Goal: Task Accomplishment & Management: Manage account settings

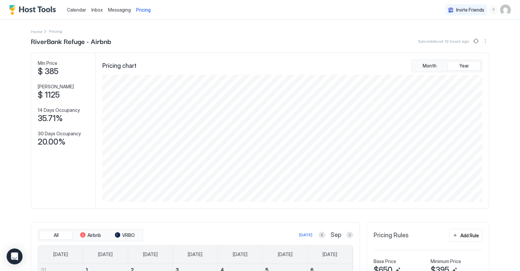
scroll to position [127, 382]
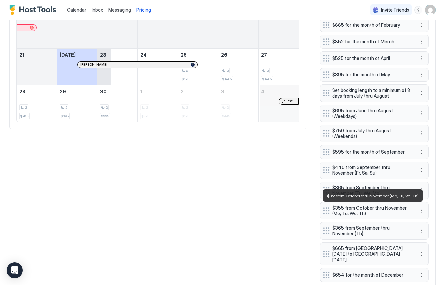
scroll to position [320, 0]
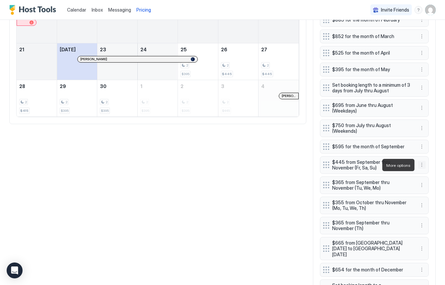
click at [419, 165] on button "More options" at bounding box center [421, 165] width 8 height 8
click at [425, 174] on div "Edit" at bounding box center [427, 174] width 15 height 5
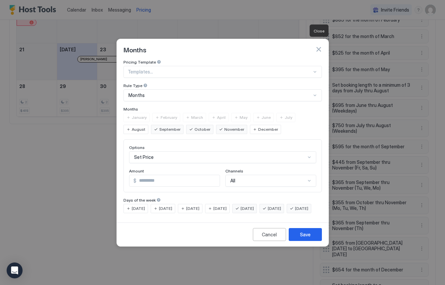
click at [316, 46] on button "button" at bounding box center [318, 49] width 7 height 7
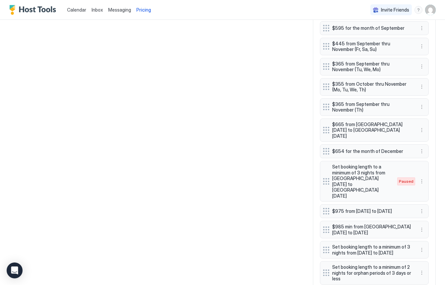
scroll to position [476, 0]
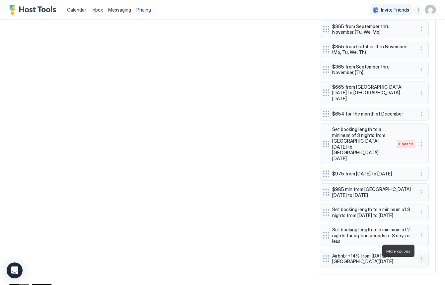
click at [420, 255] on button "More options" at bounding box center [421, 259] width 8 height 8
click at [431, 220] on span "Edit" at bounding box center [431, 219] width 7 height 5
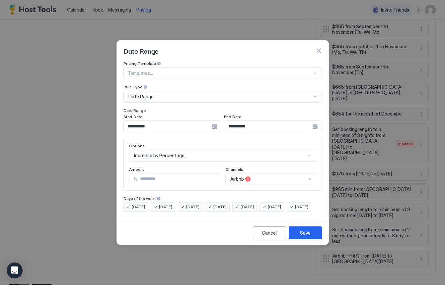
click at [151, 174] on input "**" at bounding box center [178, 179] width 82 height 11
type input "**"
click at [306, 237] on div "Save" at bounding box center [305, 233] width 11 height 7
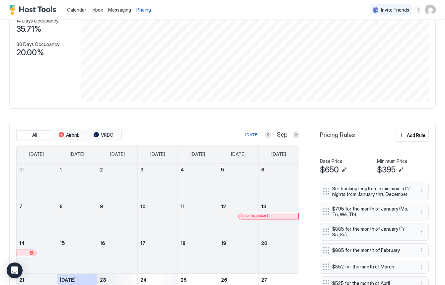
scroll to position [88, 0]
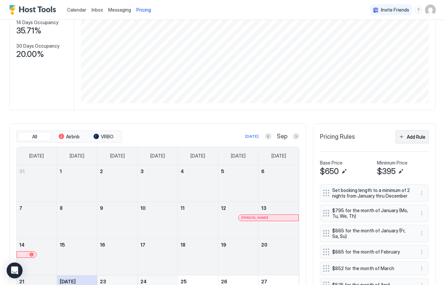
click at [415, 138] on div "Add Rule" at bounding box center [415, 137] width 19 height 7
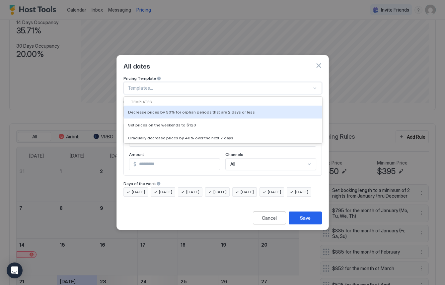
click at [149, 85] on div at bounding box center [220, 88] width 184 height 6
click at [185, 61] on div "All dates" at bounding box center [222, 66] width 198 height 10
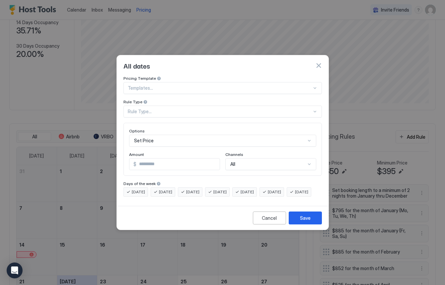
click at [154, 109] on div "Rule Type..." at bounding box center [220, 112] width 184 height 6
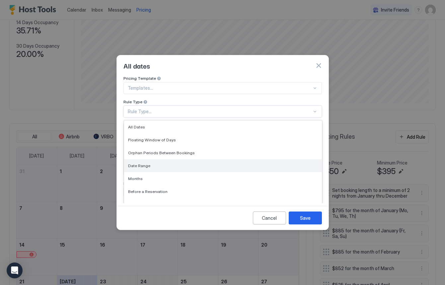
click at [152, 163] on div "Date Range" at bounding box center [223, 165] width 190 height 5
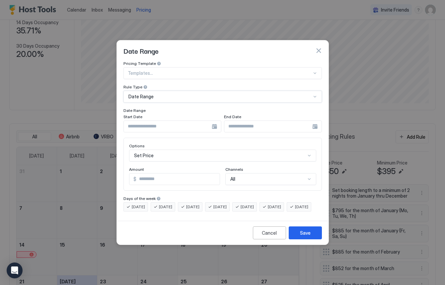
click at [176, 94] on div "Date Range" at bounding box center [219, 97] width 183 height 6
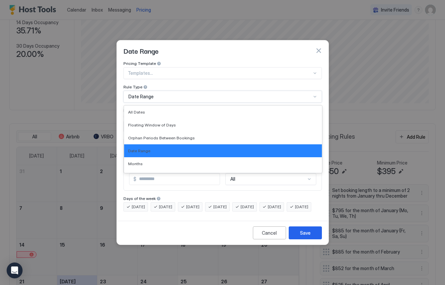
drag, startPoint x: 146, startPoint y: 146, endPoint x: 148, endPoint y: 138, distance: 7.6
click at [146, 149] on span "Date Range" at bounding box center [139, 151] width 22 height 5
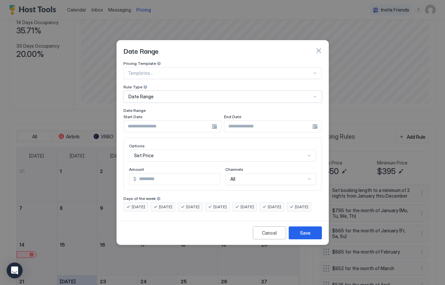
click at [149, 121] on input "Input Field" at bounding box center [168, 126] width 88 height 11
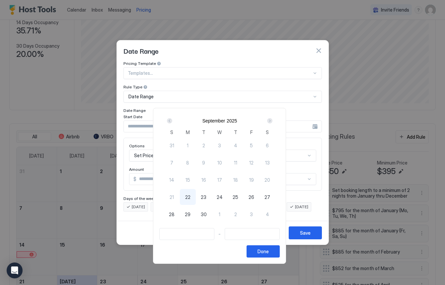
click at [180, 90] on div at bounding box center [222, 142] width 445 height 285
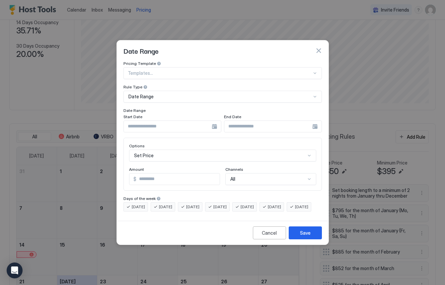
click at [180, 94] on div "Date Range" at bounding box center [219, 97] width 183 height 6
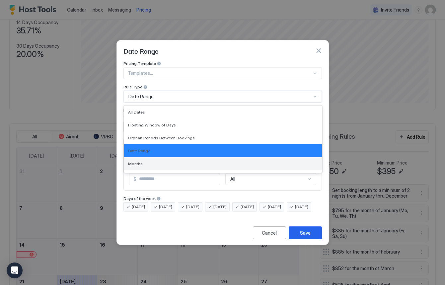
click at [137, 161] on span "Months" at bounding box center [135, 163] width 15 height 5
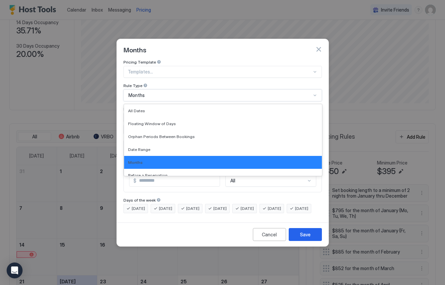
click at [150, 92] on div "Months" at bounding box center [219, 95] width 183 height 6
click at [144, 160] on div "Months" at bounding box center [223, 162] width 190 height 5
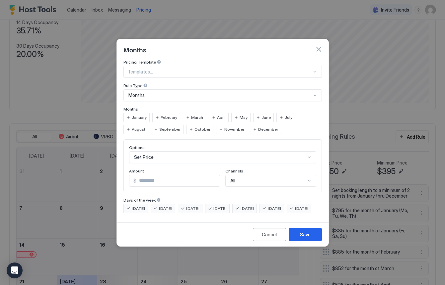
click at [194, 127] on span "October" at bounding box center [202, 130] width 16 height 6
click at [224, 127] on span "November" at bounding box center [234, 130] width 20 height 6
click at [167, 175] on input "*" at bounding box center [177, 180] width 83 height 11
drag, startPoint x: 131, startPoint y: 203, endPoint x: 141, endPoint y: 203, distance: 10.3
click at [132, 204] on div "[DATE]" at bounding box center [135, 208] width 25 height 9
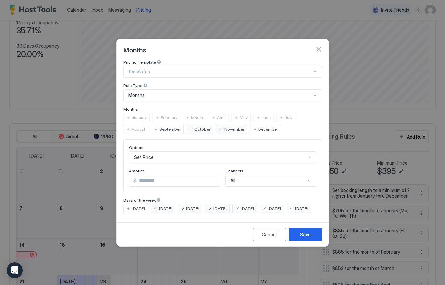
drag, startPoint x: 158, startPoint y: 204, endPoint x: 163, endPoint y: 203, distance: 4.7
click at [158, 204] on div "[DATE]" at bounding box center [162, 208] width 25 height 9
drag, startPoint x: 186, startPoint y: 203, endPoint x: 197, endPoint y: 204, distance: 11.3
click at [186, 204] on div "[DATE]" at bounding box center [190, 208] width 25 height 9
drag, startPoint x: 220, startPoint y: 204, endPoint x: 224, endPoint y: 204, distance: 3.6
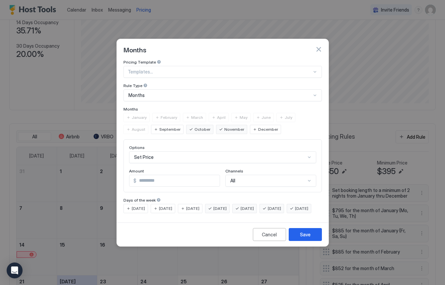
click at [221, 204] on div "[DATE]" at bounding box center [217, 208] width 25 height 9
click at [253, 206] on span "[DATE]" at bounding box center [246, 209] width 13 height 6
click at [278, 205] on div "[DATE]" at bounding box center [271, 208] width 25 height 9
click at [155, 175] on input "*" at bounding box center [177, 180] width 83 height 11
drag, startPoint x: 155, startPoint y: 175, endPoint x: 138, endPoint y: 175, distance: 17.9
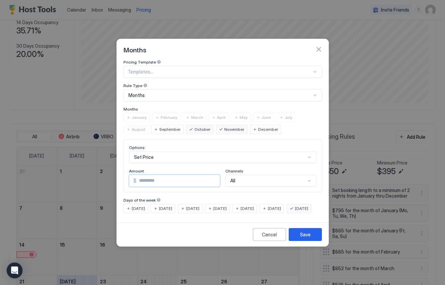
click at [138, 175] on input "*" at bounding box center [177, 180] width 83 height 11
type input "***"
click at [304, 238] on div "Save" at bounding box center [305, 234] width 11 height 7
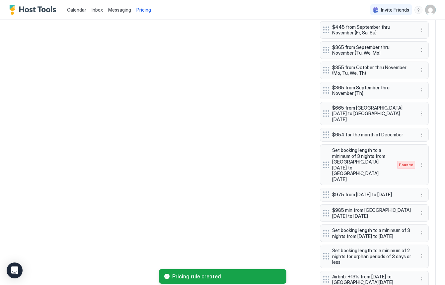
scroll to position [497, 0]
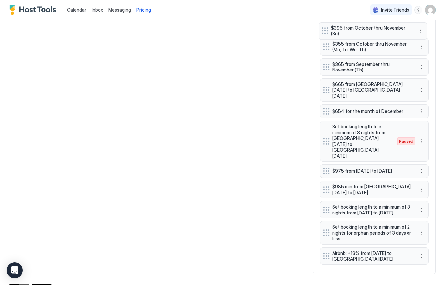
drag, startPoint x: 328, startPoint y: 250, endPoint x: 324, endPoint y: 32, distance: 217.2
click at [327, 30] on div "Set booking length to a minimum of 2 nights from January thru December $795 for…" at bounding box center [374, 22] width 109 height 492
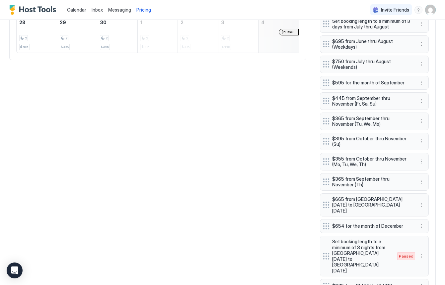
scroll to position [384, 0]
click at [419, 102] on button "More options" at bounding box center [421, 102] width 8 height 8
click at [428, 111] on span "Edit" at bounding box center [431, 111] width 7 height 5
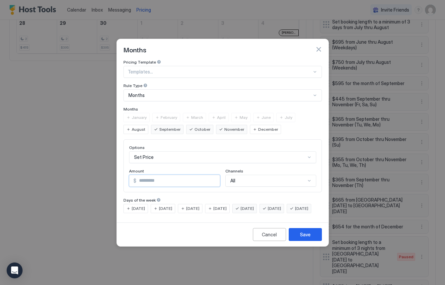
drag, startPoint x: 149, startPoint y: 178, endPoint x: 144, endPoint y: 176, distance: 5.6
click at [143, 176] on input "***" at bounding box center [177, 180] width 83 height 11
type input "***"
click at [308, 238] on div "Save" at bounding box center [305, 234] width 11 height 7
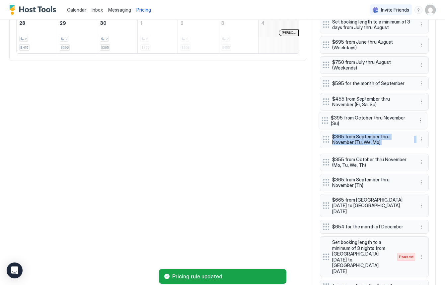
drag, startPoint x: 325, startPoint y: 143, endPoint x: 323, endPoint y: 121, distance: 21.6
click at [323, 121] on div "Set booking length to a minimum of 2 nights from January thru December $795 for…" at bounding box center [374, 135] width 109 height 492
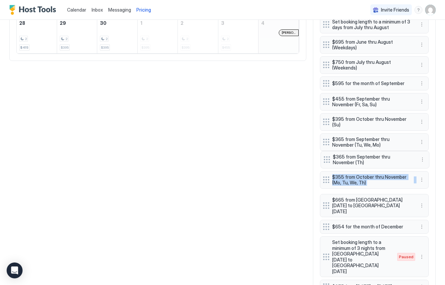
drag, startPoint x: 327, startPoint y: 183, endPoint x: 327, endPoint y: 160, distance: 22.9
click at [327, 160] on div "Set booking length to a minimum of 2 nights from January thru December $795 for…" at bounding box center [374, 135] width 109 height 492
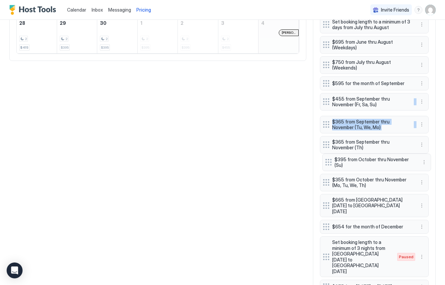
drag, startPoint x: 323, startPoint y: 124, endPoint x: 326, endPoint y: 161, distance: 37.6
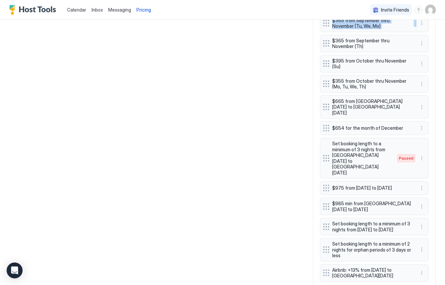
scroll to position [497, 0]
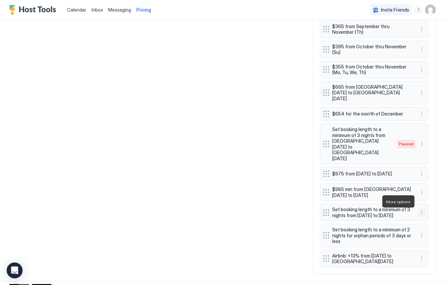
click at [421, 209] on button "More options" at bounding box center [421, 213] width 8 height 8
click at [427, 209] on div "Edit" at bounding box center [427, 211] width 15 height 5
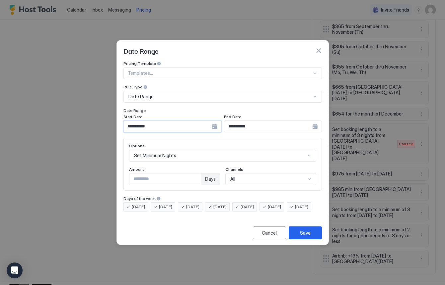
click at [138, 121] on input "**********" at bounding box center [168, 126] width 88 height 11
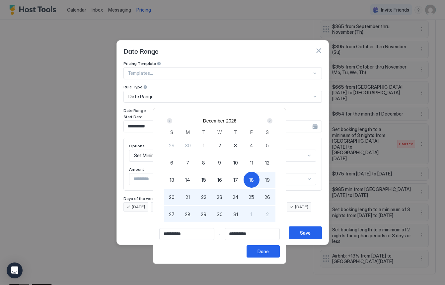
click at [174, 198] on span "20" at bounding box center [172, 197] width 6 height 7
type input "**********"
click at [269, 253] on div "Done" at bounding box center [262, 251] width 11 height 7
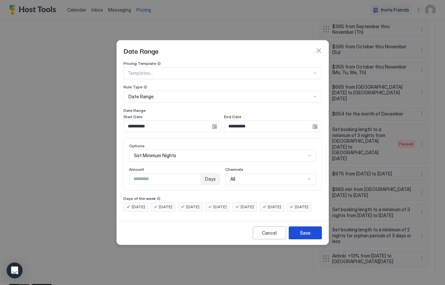
click at [304, 237] on div "Save" at bounding box center [305, 233] width 11 height 7
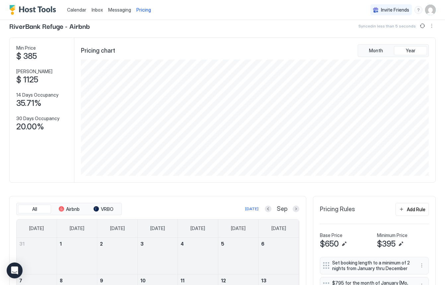
scroll to position [0, 0]
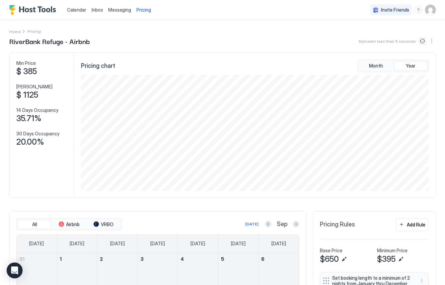
click at [423, 41] on button "Sync prices" at bounding box center [422, 41] width 8 height 8
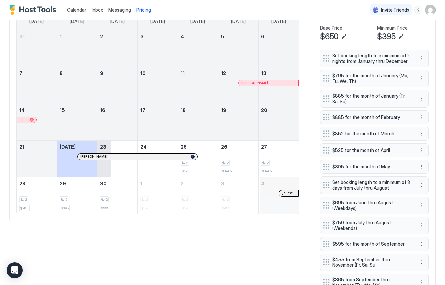
scroll to position [209, 0]
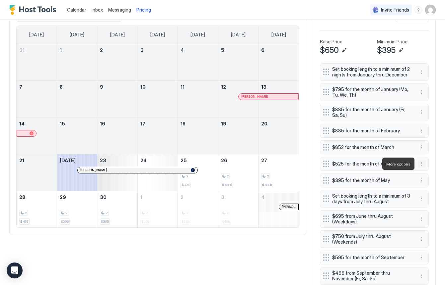
click at [420, 165] on button "More options" at bounding box center [421, 164] width 8 height 8
click at [429, 173] on span "Edit" at bounding box center [431, 173] width 7 height 5
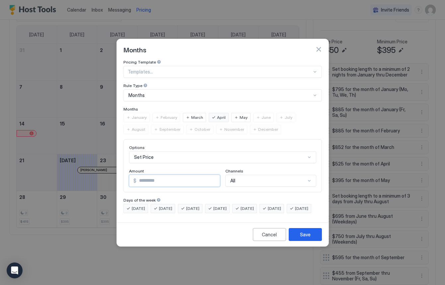
drag, startPoint x: 169, startPoint y: 177, endPoint x: 138, endPoint y: 177, distance: 31.5
click at [138, 177] on input "***" at bounding box center [177, 180] width 83 height 11
type input "***"
click at [305, 238] on div "Save" at bounding box center [305, 234] width 11 height 7
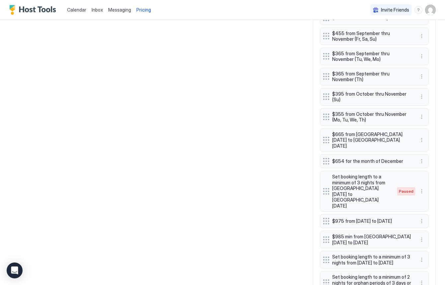
scroll to position [448, 0]
click at [328, 138] on div "Set booking length to a minimum of 2 nights from January thru December $795 for…" at bounding box center [374, 70] width 109 height 492
drag, startPoint x: 252, startPoint y: 158, endPoint x: 251, endPoint y: 152, distance: 6.0
click at [252, 158] on div "All Airbnb VRBO Today Sep Sunday Monday Tuesday Wednesday Thursday Friday Satur…" at bounding box center [222, 43] width 426 height 560
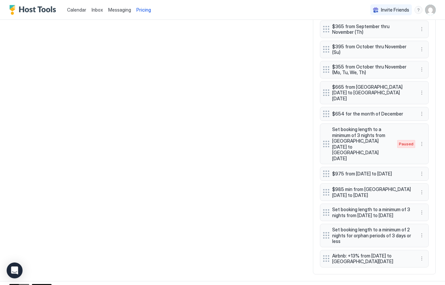
drag, startPoint x: 274, startPoint y: 195, endPoint x: 308, endPoint y: 177, distance: 37.8
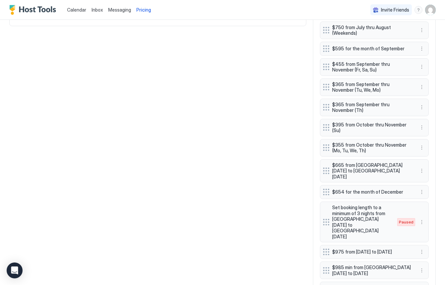
scroll to position [417, 0]
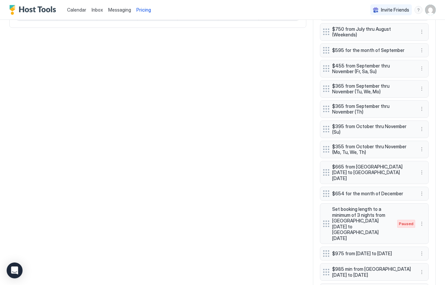
click at [325, 168] on div "Set booking length to a minimum of 2 nights from January thru December $795 for…" at bounding box center [374, 102] width 109 height 492
click at [420, 170] on button "More options" at bounding box center [421, 173] width 8 height 8
click at [428, 181] on span "Edit" at bounding box center [431, 179] width 7 height 5
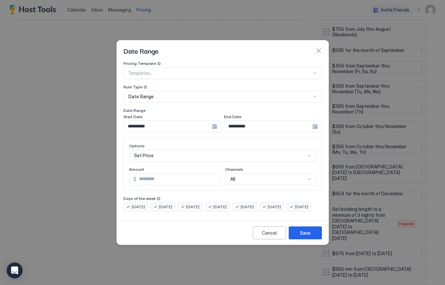
click at [152, 174] on input "***" at bounding box center [177, 179] width 83 height 11
type input "***"
click at [300, 237] on div "Save" at bounding box center [305, 233] width 11 height 7
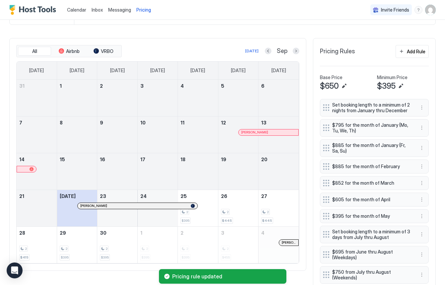
scroll to position [146, 0]
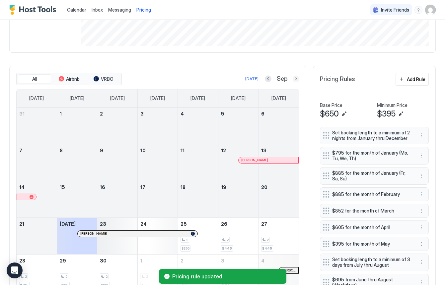
click at [296, 78] on button "Next month" at bounding box center [295, 79] width 7 height 7
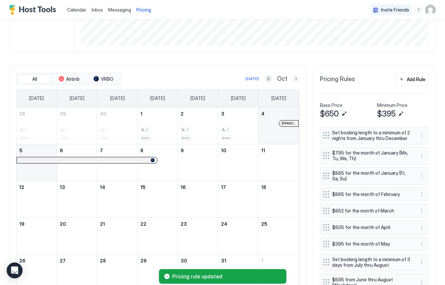
click at [295, 79] on button "Next month" at bounding box center [295, 79] width 7 height 7
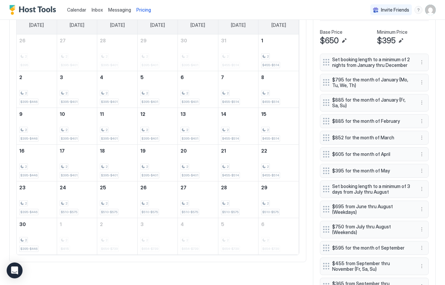
scroll to position [220, 0]
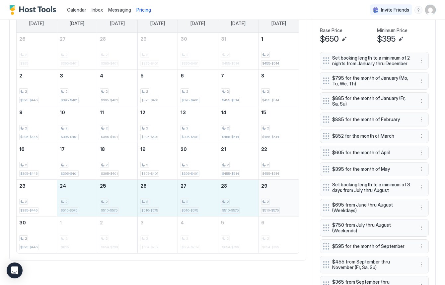
drag, startPoint x: 72, startPoint y: 184, endPoint x: 283, endPoint y: 189, distance: 211.2
click at [283, 188] on tr "23 2 $395-$446 24 2 $510-$575 25 2 $510-$575 26 2 $510-$575 27 2 $510-$575 28 2…" at bounding box center [158, 198] width 282 height 37
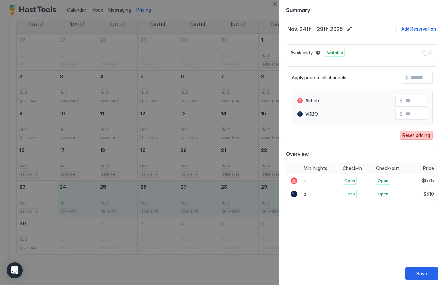
click at [414, 137] on div "Reset pricing" at bounding box center [416, 135] width 28 height 7
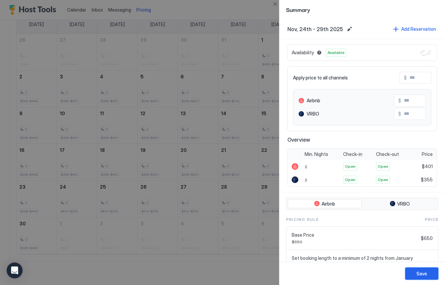
click at [418, 271] on div "Save" at bounding box center [421, 273] width 11 height 7
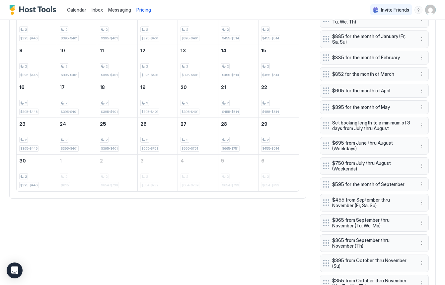
scroll to position [285, 0]
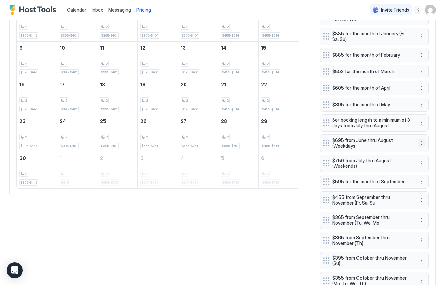
click at [421, 143] on button "More options" at bounding box center [421, 143] width 8 height 8
click at [426, 153] on div "Edit" at bounding box center [427, 152] width 15 height 5
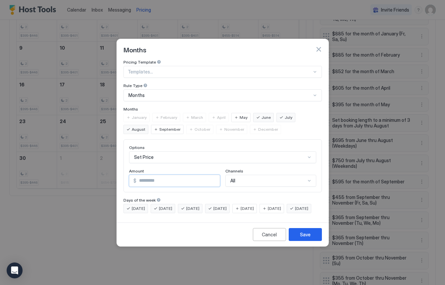
drag, startPoint x: 165, startPoint y: 174, endPoint x: 161, endPoint y: 174, distance: 4.0
click at [133, 175] on div "$ ***" at bounding box center [174, 181] width 91 height 12
type input "***"
click at [302, 238] on div "Save" at bounding box center [305, 234] width 11 height 7
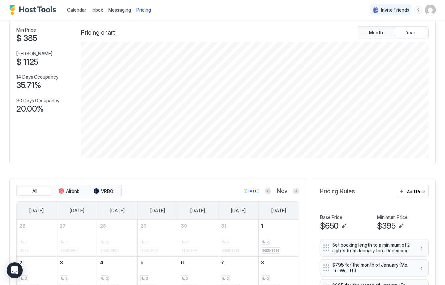
scroll to position [0, 0]
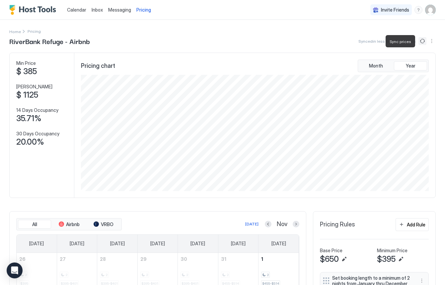
click at [422, 42] on button "Sync prices" at bounding box center [422, 41] width 8 height 8
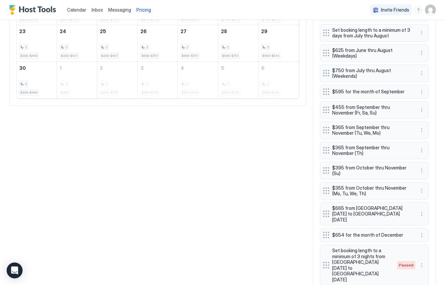
scroll to position [402, 0]
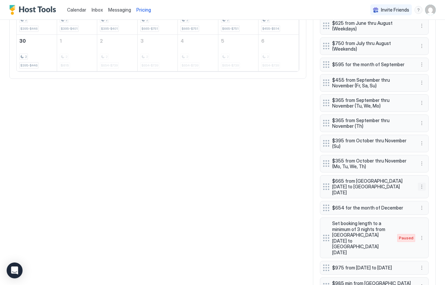
click at [419, 184] on button "More options" at bounding box center [421, 187] width 8 height 8
click at [424, 192] on div "Edit" at bounding box center [427, 193] width 15 height 5
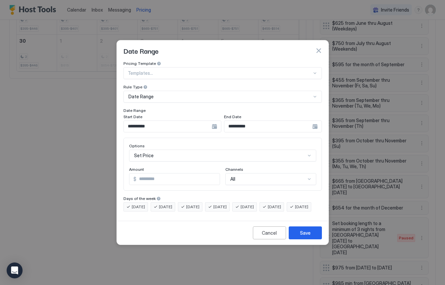
click at [153, 174] on input "***" at bounding box center [177, 179] width 83 height 11
type input "***"
click at [303, 237] on div "Save" at bounding box center [305, 233] width 11 height 7
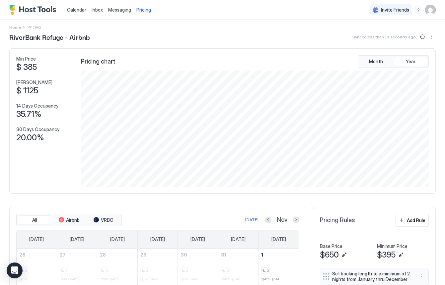
scroll to position [5, 0]
click at [419, 36] on button "Sync prices" at bounding box center [422, 36] width 8 height 8
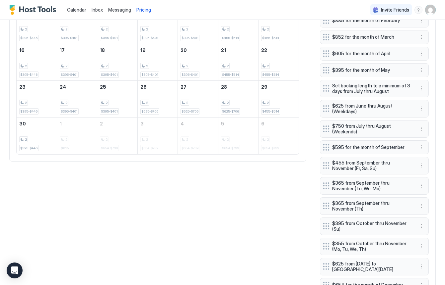
scroll to position [0, 0]
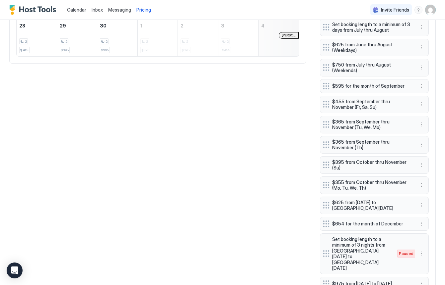
scroll to position [384, 0]
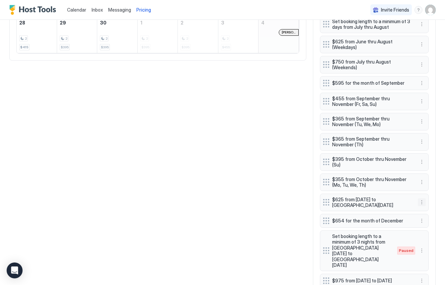
click at [422, 203] on button "More options" at bounding box center [421, 203] width 8 height 8
click at [424, 211] on div "Edit" at bounding box center [427, 211] width 15 height 5
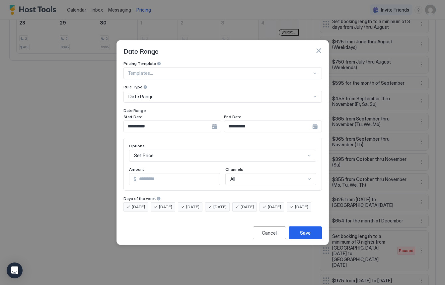
click at [180, 176] on input "***" at bounding box center [177, 179] width 83 height 11
type input "*"
type input "***"
click at [307, 237] on div "Save" at bounding box center [305, 233] width 11 height 7
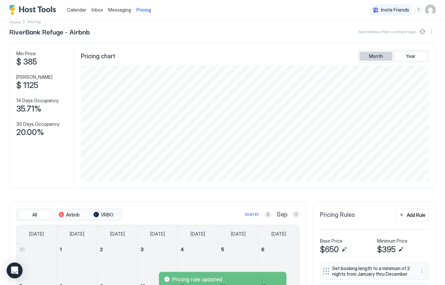
scroll to position [0, 0]
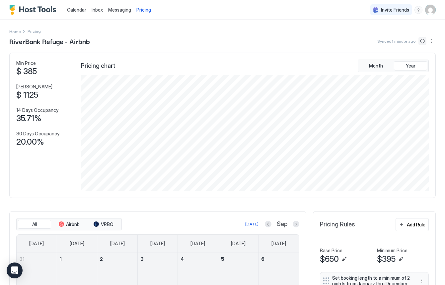
click at [424, 42] on button "Sync prices" at bounding box center [422, 41] width 8 height 8
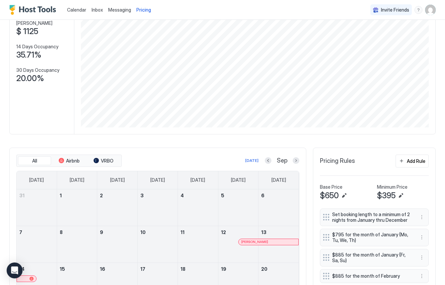
scroll to position [88, 0]
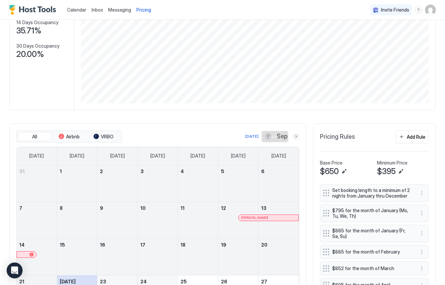
click at [295, 137] on button "Next month" at bounding box center [295, 136] width 7 height 7
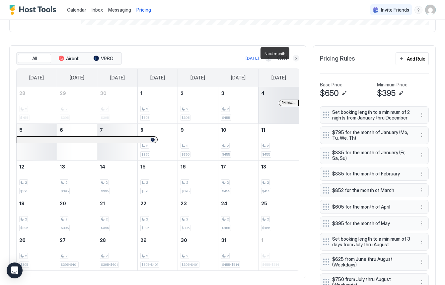
scroll to position [165, 0]
click at [294, 55] on div "Today Oct" at bounding box center [211, 59] width 176 height 8
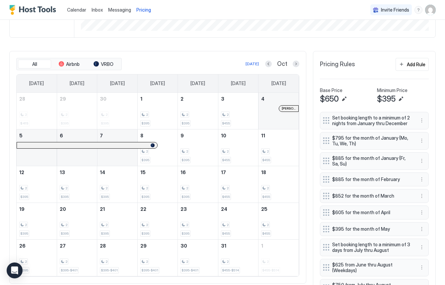
scroll to position [159, 0]
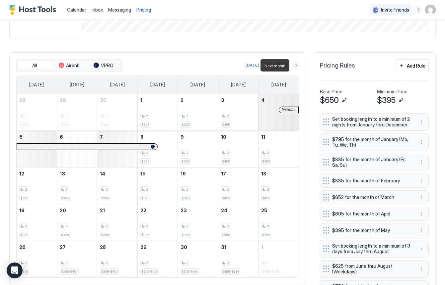
drag, startPoint x: 295, startPoint y: 66, endPoint x: 288, endPoint y: 76, distance: 12.5
click at [295, 66] on button "Next month" at bounding box center [295, 65] width 7 height 7
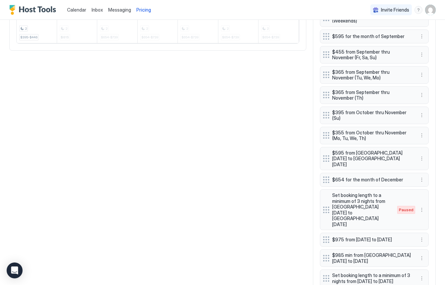
scroll to position [432, 0]
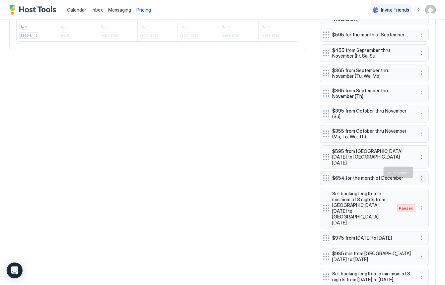
click at [422, 174] on button "More options" at bounding box center [421, 178] width 8 height 8
click at [425, 181] on div "Edit" at bounding box center [427, 181] width 15 height 5
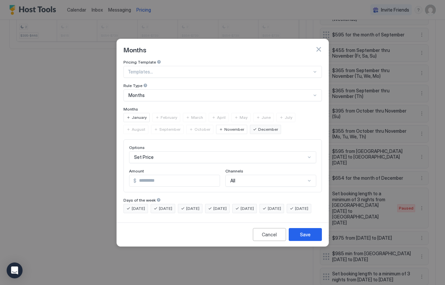
click at [161, 176] on input "***" at bounding box center [177, 180] width 83 height 11
type input "***"
click at [308, 238] on div "Save" at bounding box center [305, 234] width 11 height 7
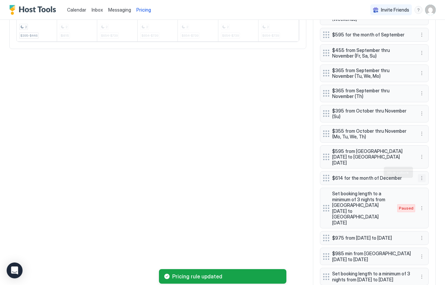
click at [420, 174] on button "More options" at bounding box center [421, 178] width 8 height 8
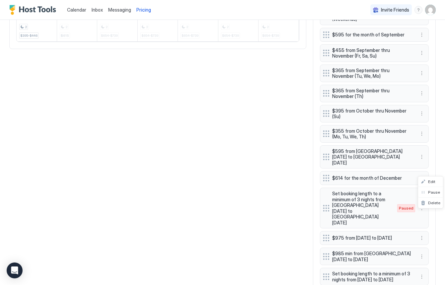
click at [255, 175] on div at bounding box center [222, 142] width 445 height 285
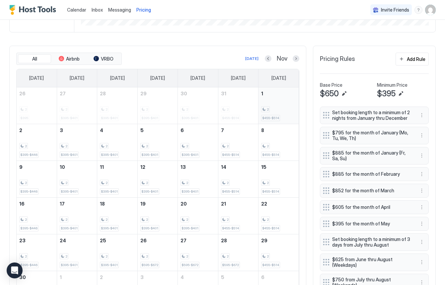
scroll to position [160, 0]
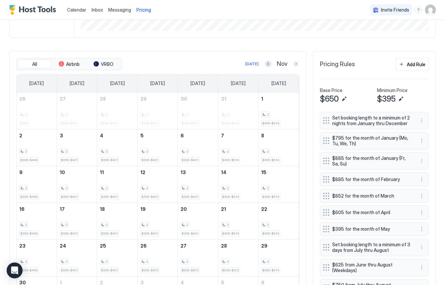
drag, startPoint x: 295, startPoint y: 64, endPoint x: 292, endPoint y: 86, distance: 21.4
click at [295, 64] on button "Next month" at bounding box center [295, 64] width 7 height 7
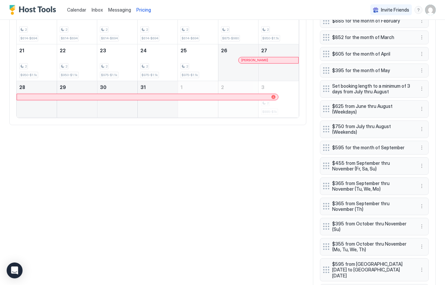
scroll to position [278, 0]
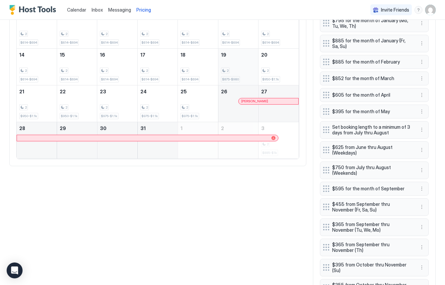
click at [240, 57] on div "2 $875-$980" at bounding box center [238, 66] width 34 height 31
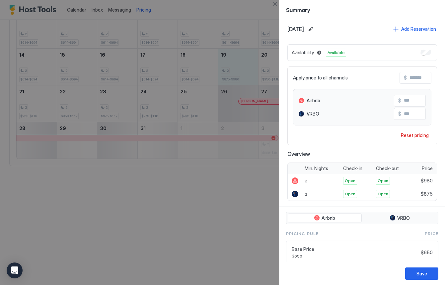
drag, startPoint x: 223, startPoint y: 216, endPoint x: 186, endPoint y: 82, distance: 139.3
click at [221, 213] on div at bounding box center [222, 142] width 445 height 285
drag, startPoint x: 333, startPoint y: 9, endPoint x: 397, endPoint y: 231, distance: 231.4
click at [333, 9] on span "Summary" at bounding box center [362, 9] width 152 height 8
click at [138, 263] on div at bounding box center [222, 142] width 445 height 285
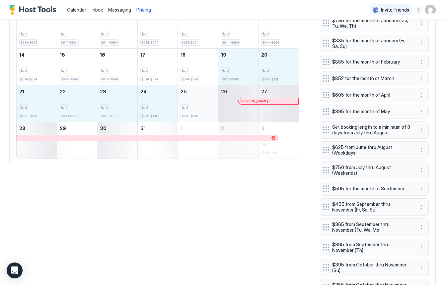
drag, startPoint x: 235, startPoint y: 56, endPoint x: 206, endPoint y: 113, distance: 63.6
click at [206, 113] on tbody "30 2 $395-$446 1 2 $615 2 2 $614-$694 3 2 $614-$694 4 2 $614-$694 5 2 $614-$694…" at bounding box center [158, 67] width 282 height 184
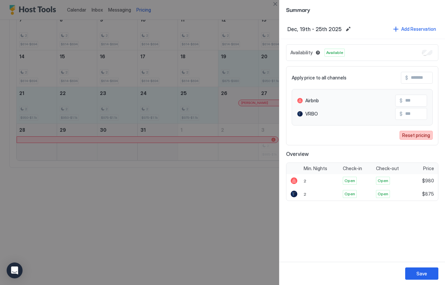
click at [414, 136] on div "Reset pricing" at bounding box center [416, 135] width 28 height 7
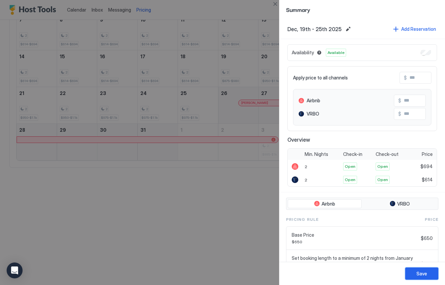
click at [427, 277] on button "Save" at bounding box center [421, 274] width 33 height 12
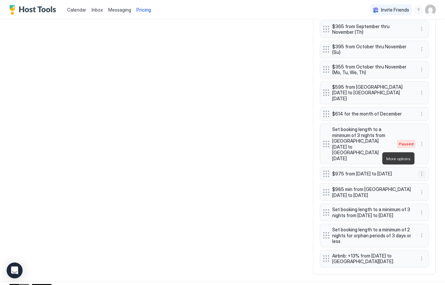
scroll to position [496, 0]
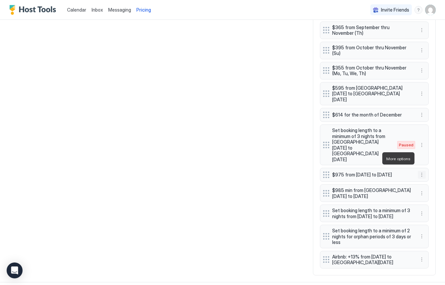
click at [420, 171] on button "More options" at bounding box center [421, 175] width 8 height 8
click at [423, 168] on div "Edit" at bounding box center [427, 168] width 15 height 5
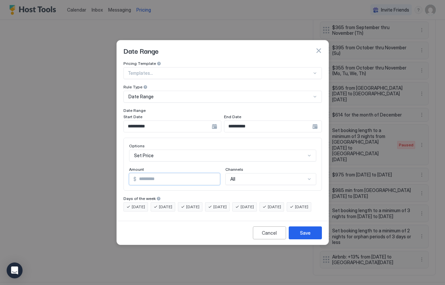
drag, startPoint x: 158, startPoint y: 173, endPoint x: 140, endPoint y: 174, distance: 17.9
click at [141, 174] on input "***" at bounding box center [177, 179] width 83 height 11
type input "***"
click at [306, 237] on div "Save" at bounding box center [305, 233] width 11 height 7
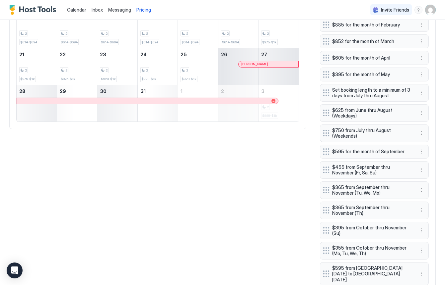
scroll to position [234, 0]
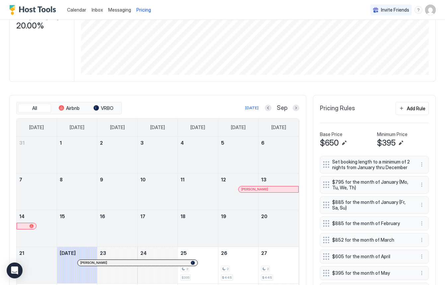
scroll to position [108, 0]
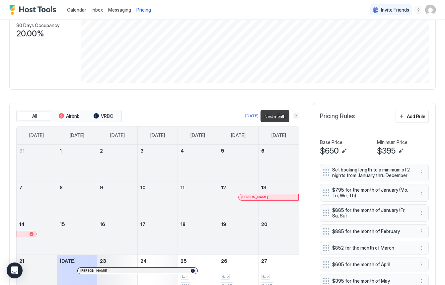
click at [296, 117] on button "Next month" at bounding box center [295, 116] width 7 height 7
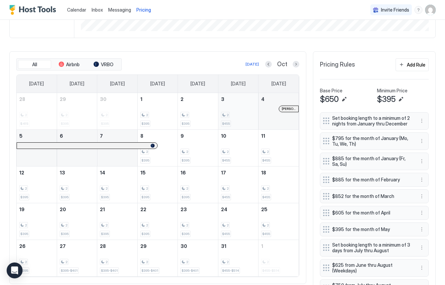
scroll to position [160, 0]
click at [296, 63] on button "Next month" at bounding box center [295, 64] width 7 height 7
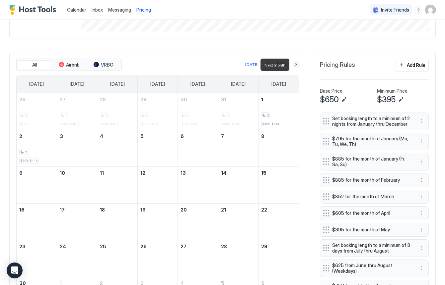
click at [296, 64] on button "Next month" at bounding box center [295, 64] width 7 height 7
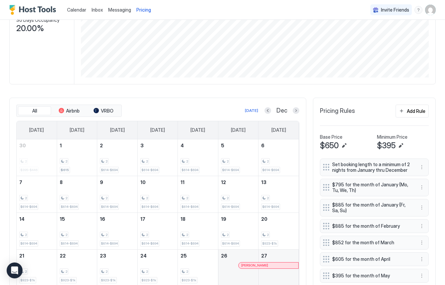
scroll to position [110, 0]
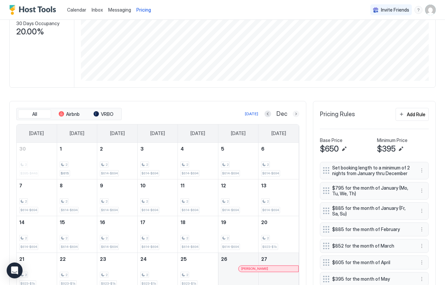
drag, startPoint x: 296, startPoint y: 114, endPoint x: 269, endPoint y: 123, distance: 28.5
click at [296, 114] on button "Next month" at bounding box center [295, 114] width 7 height 7
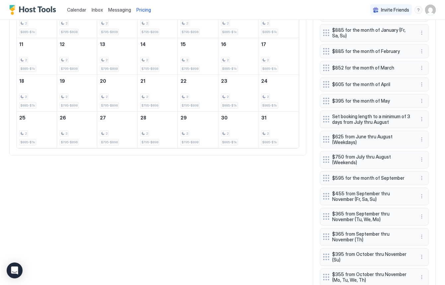
scroll to position [190, 0]
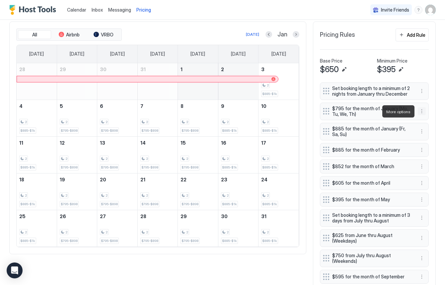
click at [421, 111] on button "More options" at bounding box center [421, 111] width 8 height 8
click at [423, 118] on div "Edit" at bounding box center [427, 120] width 15 height 5
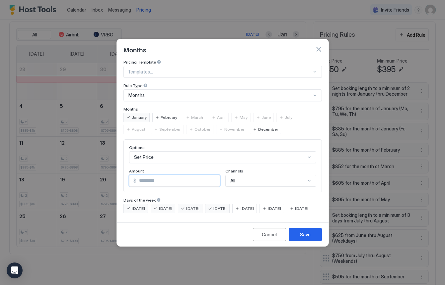
drag, startPoint x: 149, startPoint y: 174, endPoint x: 142, endPoint y: 177, distance: 8.5
click at [142, 177] on input "***" at bounding box center [177, 180] width 83 height 11
type input "***"
click at [286, 213] on div "[DATE]" at bounding box center [298, 208] width 25 height 9
click at [307, 238] on div "Save" at bounding box center [305, 234] width 11 height 7
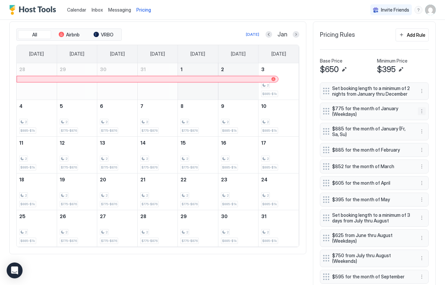
click at [421, 113] on button "More options" at bounding box center [421, 111] width 8 height 8
click at [424, 120] on div "Edit" at bounding box center [427, 120] width 15 height 5
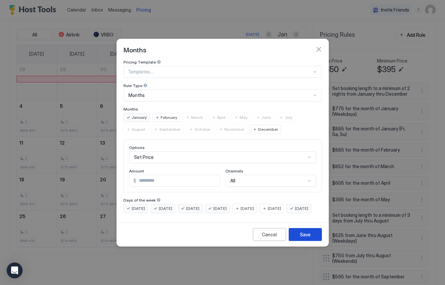
click at [305, 238] on div "Save" at bounding box center [305, 234] width 11 height 7
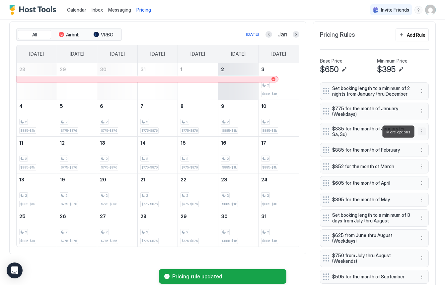
click at [421, 134] on button "More options" at bounding box center [421, 132] width 8 height 8
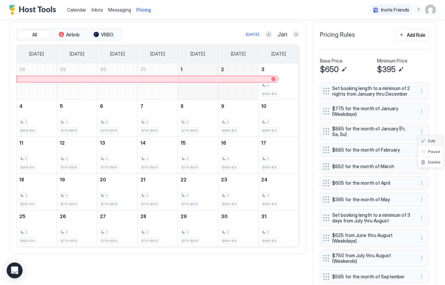
click at [432, 140] on span "Edit" at bounding box center [431, 141] width 7 height 5
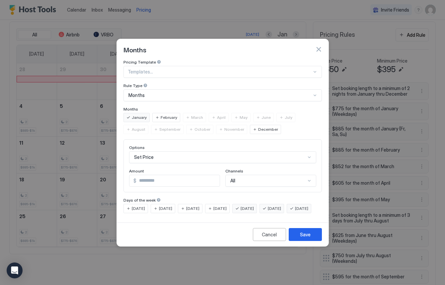
drag, startPoint x: 127, startPoint y: 214, endPoint x: 137, endPoint y: 221, distance: 11.8
click at [286, 213] on div "[DATE]" at bounding box center [298, 208] width 25 height 9
click at [304, 238] on div "Save" at bounding box center [305, 234] width 11 height 7
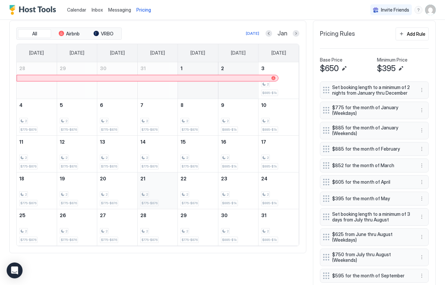
scroll to position [192, 0]
click at [75, 178] on div "2 $775-$876" at bounding box center [77, 190] width 34 height 31
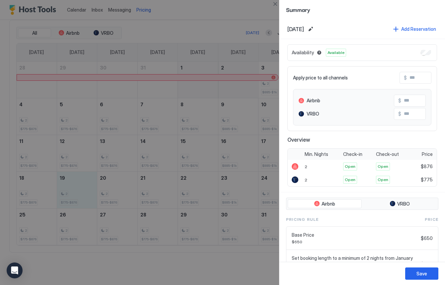
click at [416, 114] on input "Input Field" at bounding box center [427, 113] width 53 height 11
drag, startPoint x: 185, startPoint y: 255, endPoint x: 187, endPoint y: 248, distance: 7.6
click at [184, 252] on div at bounding box center [222, 142] width 445 height 285
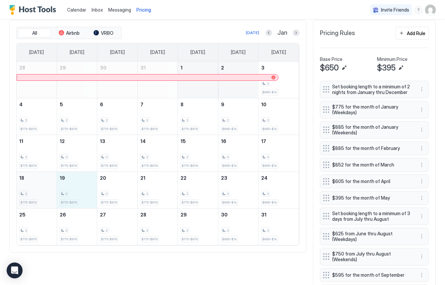
drag, startPoint x: 79, startPoint y: 181, endPoint x: 35, endPoint y: 178, distance: 43.5
click at [35, 178] on tr "18 2 $775-$876 19 2 $775-$876 20 2 $775-$876 21 2 $775-$876 22 2 $775-$876 23 2…" at bounding box center [158, 190] width 282 height 37
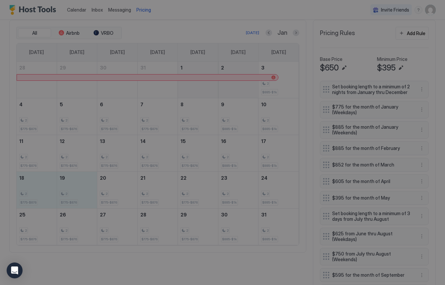
click at [35, 178] on div at bounding box center [222, 142] width 445 height 285
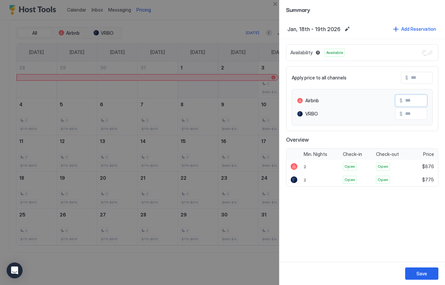
drag, startPoint x: 418, startPoint y: 100, endPoint x: 417, endPoint y: 107, distance: 7.4
click at [418, 100] on input "Input Field" at bounding box center [428, 100] width 53 height 11
drag, startPoint x: 418, startPoint y: 114, endPoint x: 393, endPoint y: 114, distance: 24.5
click at [393, 114] on div "VRBO $" at bounding box center [362, 114] width 130 height 12
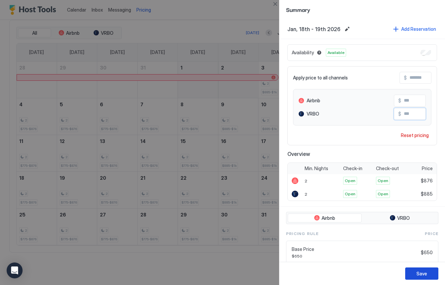
type input "***"
click at [422, 277] on div "Save" at bounding box center [421, 273] width 11 height 7
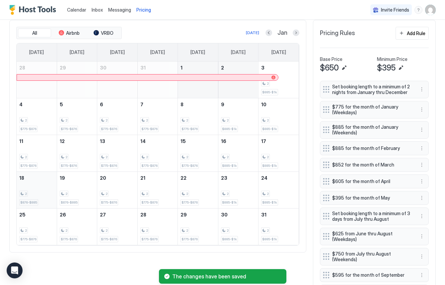
click at [43, 182] on div "2 $876-$885" at bounding box center [36, 190] width 35 height 31
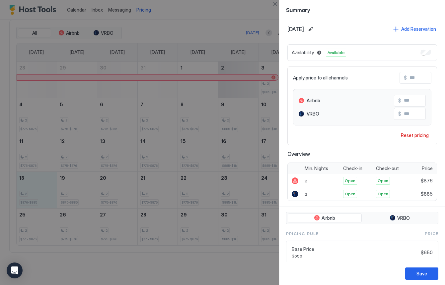
drag, startPoint x: 65, startPoint y: 264, endPoint x: 60, endPoint y: 265, distance: 5.4
click at [65, 263] on div at bounding box center [222, 142] width 445 height 285
click at [419, 100] on input "Input Field" at bounding box center [427, 100] width 53 height 11
drag, startPoint x: 419, startPoint y: 100, endPoint x: 401, endPoint y: 100, distance: 17.6
click at [402, 100] on input "**" at bounding box center [427, 100] width 53 height 11
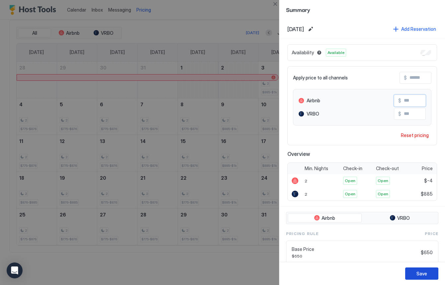
type input "**"
click at [424, 276] on div "Save" at bounding box center [421, 273] width 11 height 7
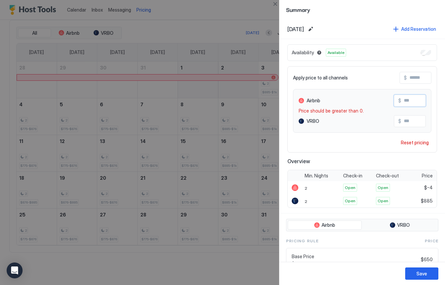
click at [416, 102] on input "**" at bounding box center [427, 100] width 53 height 11
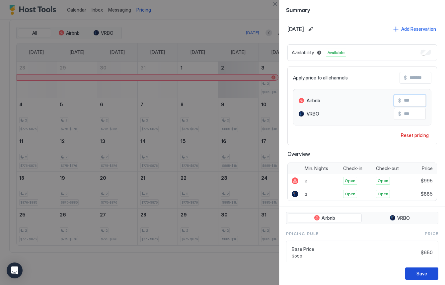
type input "***"
click at [426, 274] on div "Save" at bounding box center [421, 273] width 11 height 7
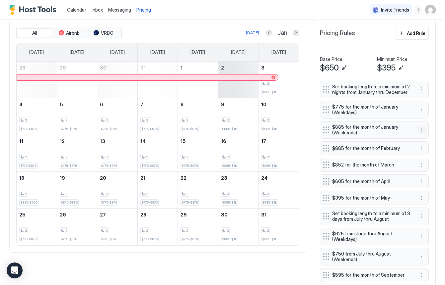
click at [422, 131] on button "More options" at bounding box center [421, 130] width 8 height 8
click at [429, 140] on span "Edit" at bounding box center [431, 139] width 7 height 5
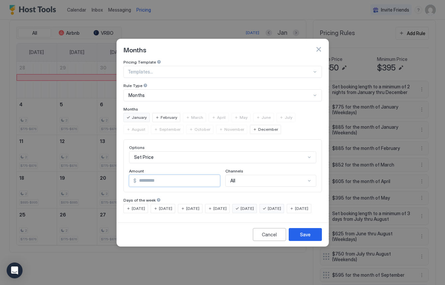
drag, startPoint x: 168, startPoint y: 177, endPoint x: 143, endPoint y: 177, distance: 25.5
click at [142, 177] on input "***" at bounding box center [177, 180] width 83 height 11
type input "***"
click at [310, 240] on button "Save" at bounding box center [304, 234] width 33 height 13
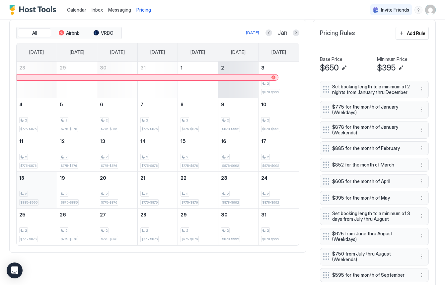
click at [40, 182] on div "2 $885-$995" at bounding box center [36, 190] width 35 height 31
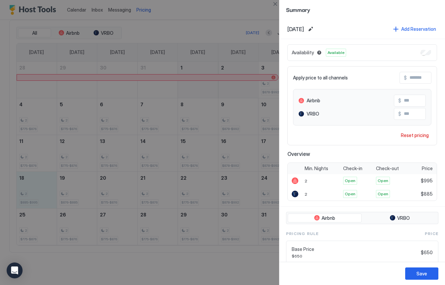
click at [416, 115] on input "***" at bounding box center [427, 113] width 53 height 11
type input "***"
click at [425, 274] on div "Save" at bounding box center [421, 273] width 11 height 7
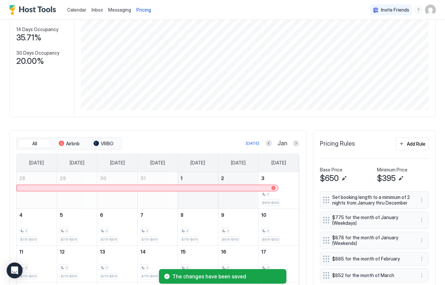
scroll to position [0, 0]
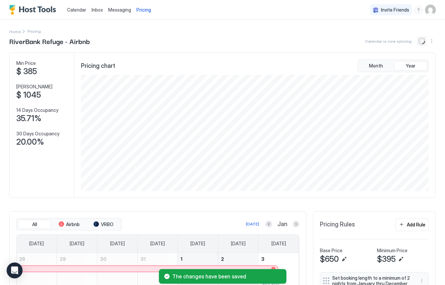
click at [423, 41] on icon "loading" at bounding box center [421, 40] width 7 height 7
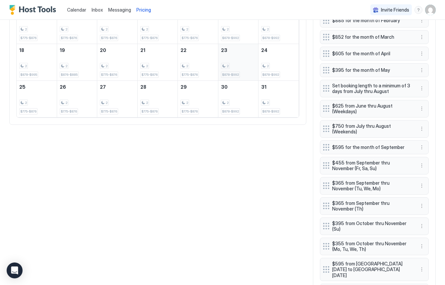
scroll to position [118, 0]
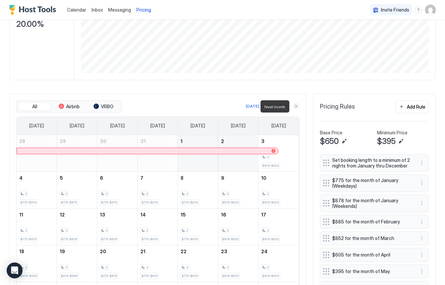
click at [295, 107] on button "Next month" at bounding box center [295, 106] width 7 height 7
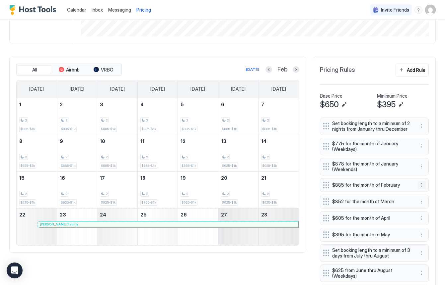
scroll to position [156, 0]
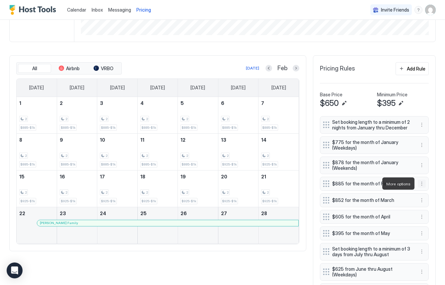
click at [421, 182] on button "More options" at bounding box center [421, 184] width 8 height 8
click at [425, 191] on div "Edit" at bounding box center [427, 193] width 15 height 5
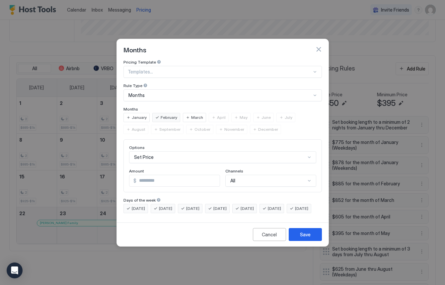
click at [180, 175] on input "***" at bounding box center [177, 180] width 83 height 11
click at [181, 175] on input "***" at bounding box center [177, 180] width 83 height 11
type input "***"
click at [309, 238] on div "Save" at bounding box center [305, 234] width 11 height 7
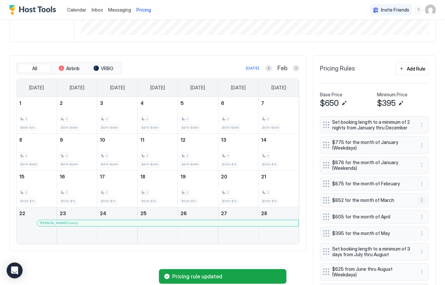
click at [422, 202] on button "More options" at bounding box center [421, 201] width 8 height 8
click at [427, 209] on div "Edit" at bounding box center [427, 209] width 15 height 5
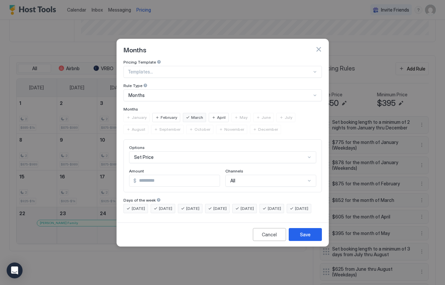
click at [195, 175] on input "***" at bounding box center [177, 180] width 83 height 11
type input "***"
click at [306, 238] on div "Save" at bounding box center [305, 234] width 11 height 7
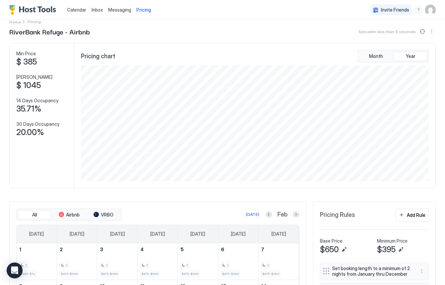
scroll to position [0, 0]
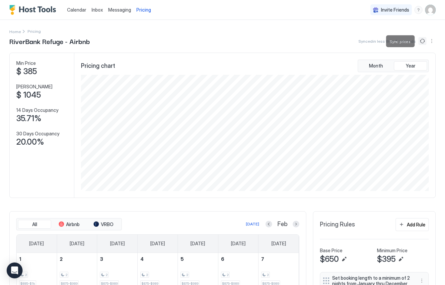
drag, startPoint x: 421, startPoint y: 42, endPoint x: 333, endPoint y: 72, distance: 92.9
click at [420, 42] on button "Sync prices" at bounding box center [422, 41] width 8 height 8
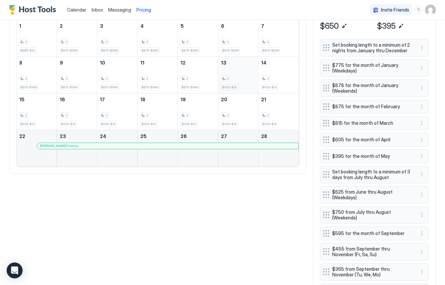
scroll to position [187, 0]
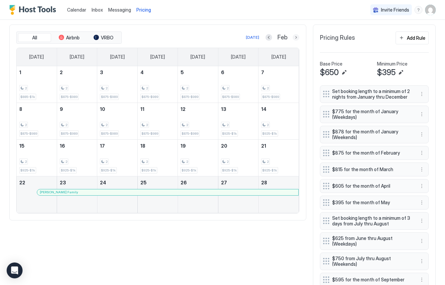
click at [297, 38] on button "Next month" at bounding box center [295, 37] width 7 height 7
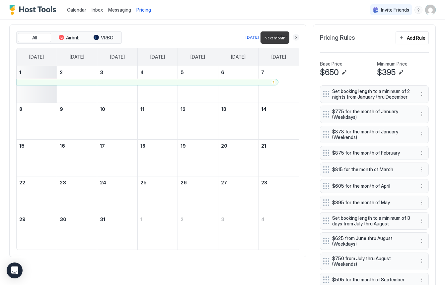
click at [297, 38] on button "Next month" at bounding box center [295, 37] width 7 height 7
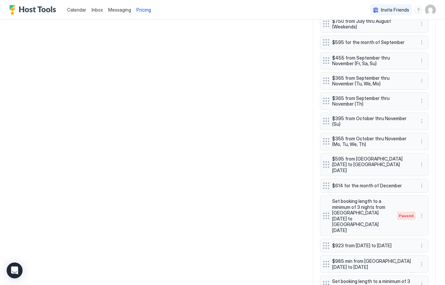
scroll to position [497, 0]
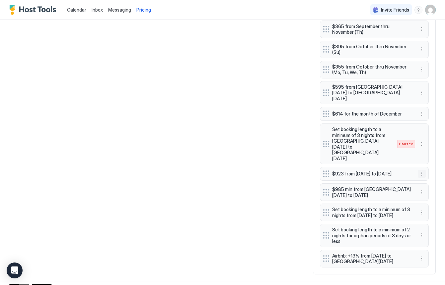
click at [423, 170] on button "More options" at bounding box center [421, 174] width 8 height 8
click at [424, 166] on div "Edit" at bounding box center [427, 167] width 15 height 5
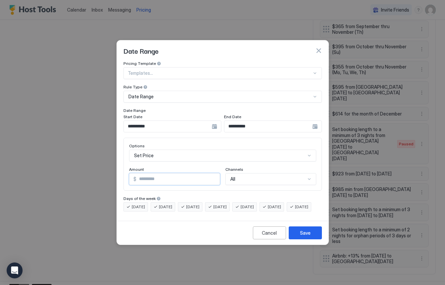
drag, startPoint x: 159, startPoint y: 173, endPoint x: 139, endPoint y: 175, distance: 20.0
click at [140, 175] on input "***" at bounding box center [177, 179] width 83 height 11
type input "***"
click at [311, 240] on button "Save" at bounding box center [304, 233] width 33 height 13
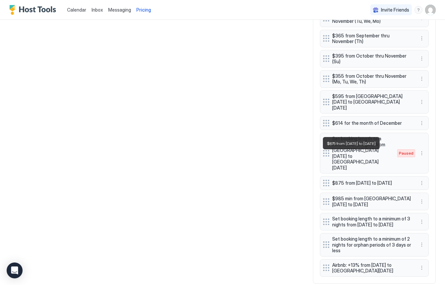
scroll to position [485, 0]
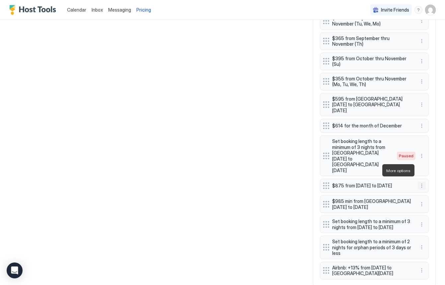
click at [422, 182] on button "More options" at bounding box center [421, 186] width 8 height 8
click at [428, 181] on span "Edit" at bounding box center [431, 179] width 7 height 5
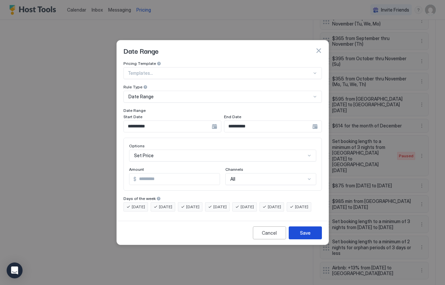
click at [310, 237] on div "Save" at bounding box center [305, 233] width 11 height 7
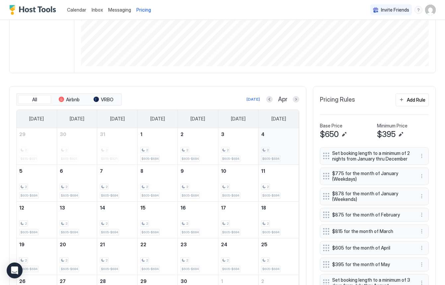
scroll to position [124, 0]
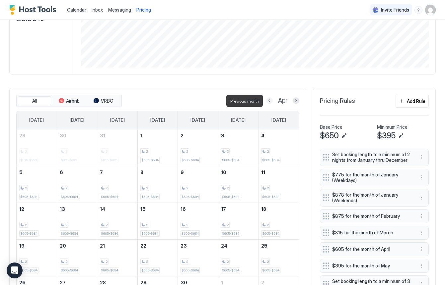
click at [269, 101] on button "Previous month" at bounding box center [269, 100] width 7 height 7
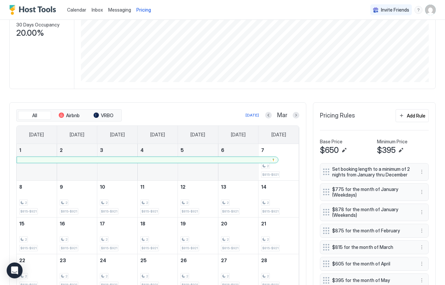
scroll to position [105, 0]
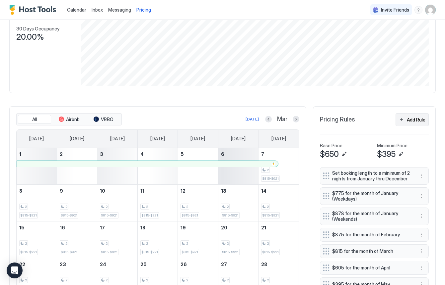
click at [408, 120] on div "Add Rule" at bounding box center [415, 119] width 19 height 7
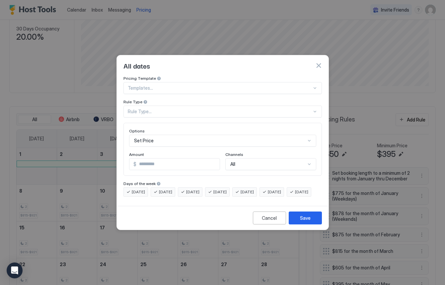
click at [165, 109] on div "Rule Type..." at bounding box center [220, 112] width 184 height 6
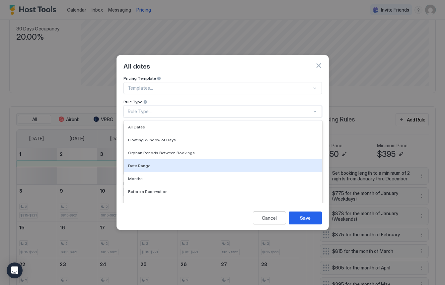
click at [162, 163] on div "Date Range" at bounding box center [223, 165] width 190 height 5
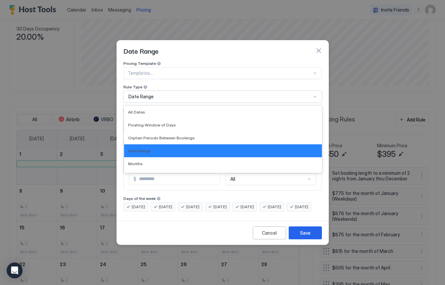
click at [151, 94] on span "Date Range" at bounding box center [140, 97] width 25 height 6
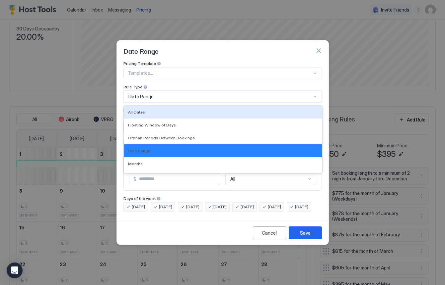
click at [139, 94] on span "Date Range" at bounding box center [140, 97] width 25 height 6
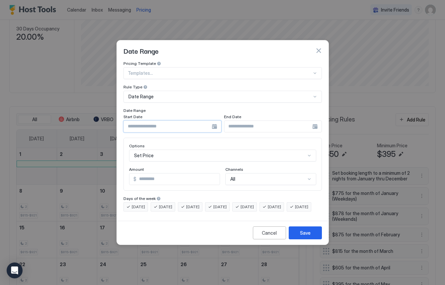
click at [164, 121] on input "Input Field" at bounding box center [168, 126] width 88 height 11
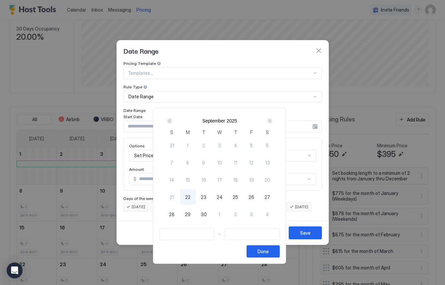
click at [272, 122] on div "Next" at bounding box center [269, 120] width 5 height 5
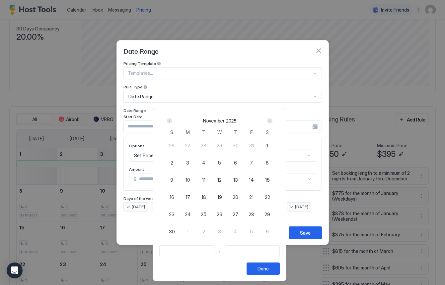
click at [272, 122] on div "Next" at bounding box center [269, 120] width 5 height 5
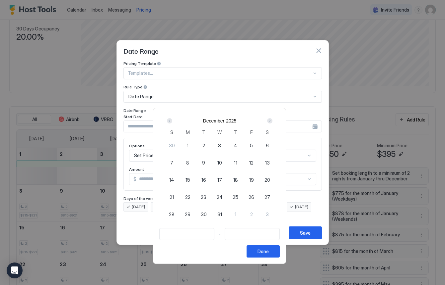
click at [272, 122] on div "Next" at bounding box center [269, 120] width 5 height 5
click at [269, 163] on span "14" at bounding box center [267, 162] width 5 height 7
type input "**********"
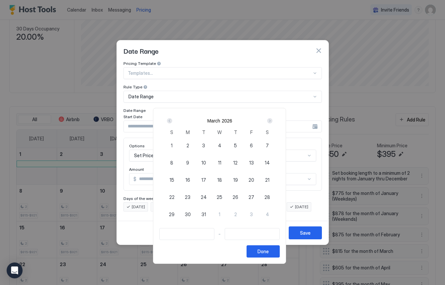
type input "**********"
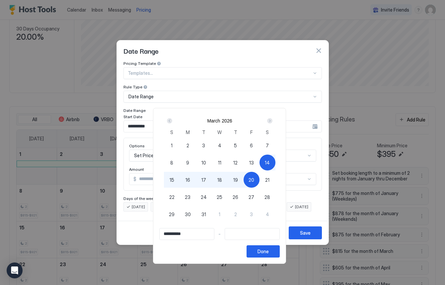
type input "**********"
click at [268, 180] on span "21" at bounding box center [267, 180] width 4 height 7
type input "**********"
click at [269, 251] on div "Done" at bounding box center [262, 251] width 11 height 7
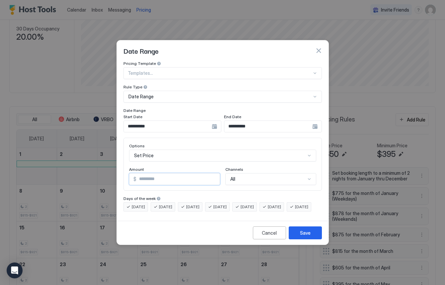
click at [197, 174] on input "*" at bounding box center [177, 179] width 83 height 11
type input "*"
type input "***"
click at [309, 237] on div "Save" at bounding box center [305, 233] width 11 height 7
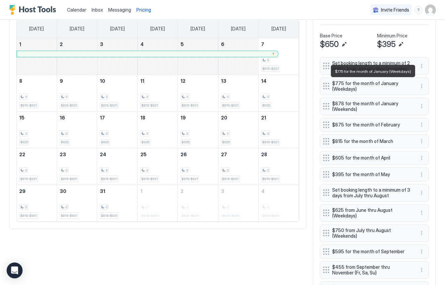
scroll to position [517, 0]
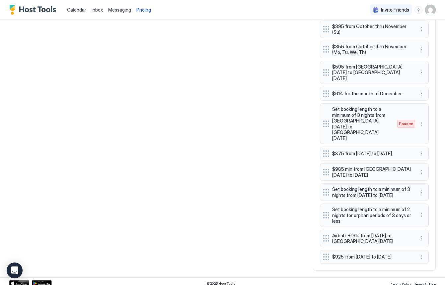
click at [368, 254] on span "$925 from [DATE] to [DATE]" at bounding box center [371, 257] width 79 height 6
click at [420, 253] on button "More options" at bounding box center [421, 257] width 8 height 8
click at [428, 218] on span "Edit" at bounding box center [431, 219] width 7 height 5
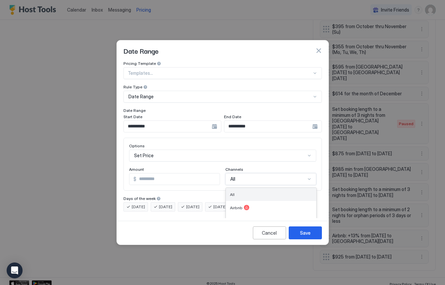
click at [308, 173] on div "All selected, 1 of 4. 4 results available. Use Up and Down to choose options, p…" at bounding box center [270, 179] width 91 height 12
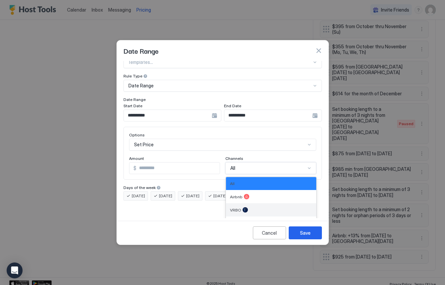
click at [279, 208] on div "VRBO" at bounding box center [271, 210] width 82 height 5
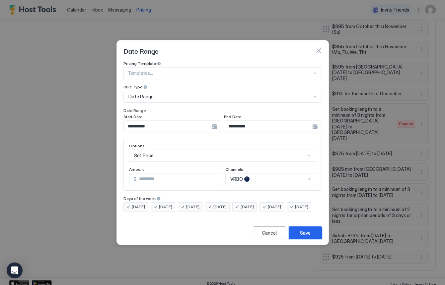
click at [306, 237] on div "Save" at bounding box center [305, 233] width 11 height 7
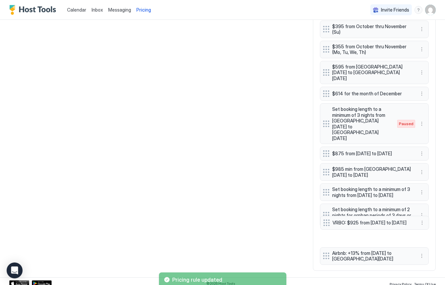
drag, startPoint x: 325, startPoint y: 251, endPoint x: 326, endPoint y: 225, distance: 25.9
click at [326, 225] on div "Set booking length to a minimum of 2 nights from January thru December $775 for…" at bounding box center [374, 10] width 109 height 508
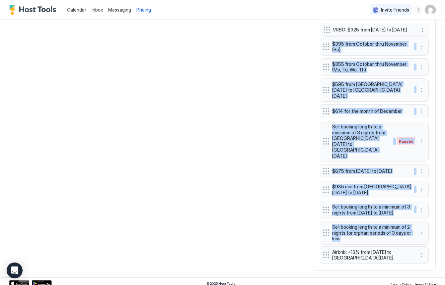
drag, startPoint x: 326, startPoint y: 230, endPoint x: 328, endPoint y: 40, distance: 190.6
click at [326, 31] on div "Set booking length to a minimum of 2 nights from January thru December $775 for…" at bounding box center [374, 10] width 109 height 508
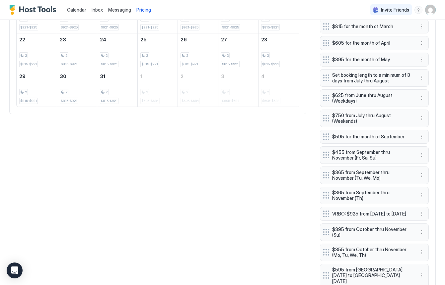
scroll to position [329, 0]
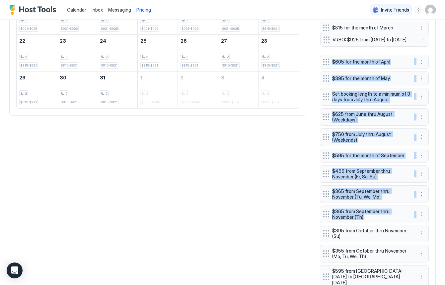
drag, startPoint x: 327, startPoint y: 218, endPoint x: 331, endPoint y: 47, distance: 171.1
click at [327, 43] on div "Set booking length to a minimum of 2 nights from January thru December $775 for…" at bounding box center [374, 198] width 109 height 508
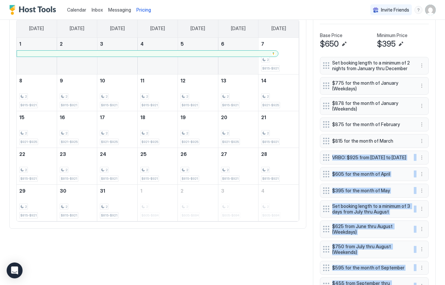
scroll to position [214, 0]
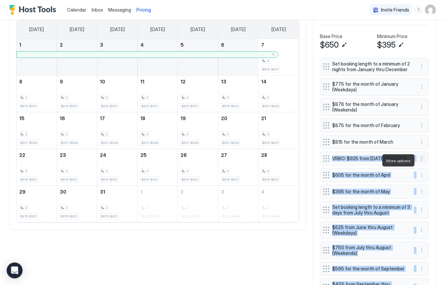
click at [421, 160] on button "More options" at bounding box center [421, 159] width 8 height 8
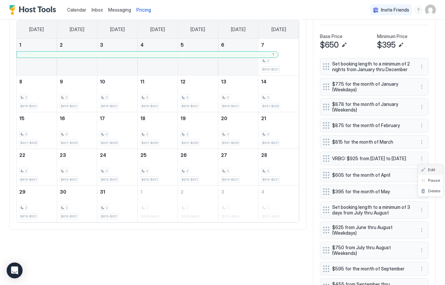
click at [424, 169] on div "Edit" at bounding box center [427, 169] width 15 height 5
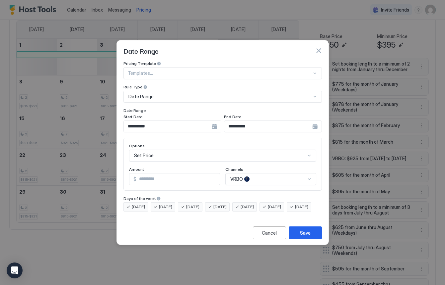
click at [309, 173] on div "VRBO" at bounding box center [270, 179] width 91 height 12
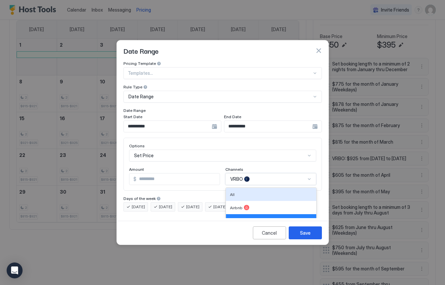
scroll to position [11, 0]
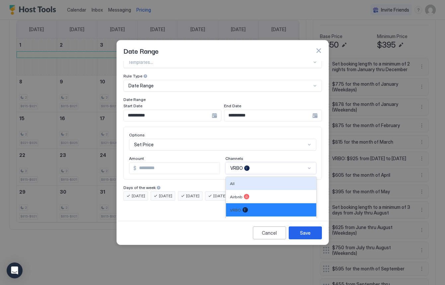
click at [273, 181] on div "All" at bounding box center [271, 183] width 82 height 5
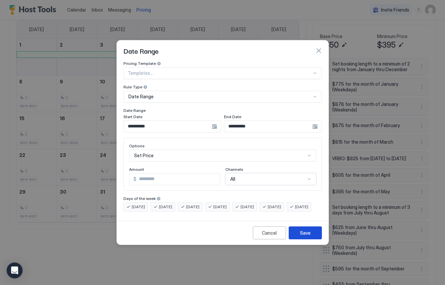
click at [305, 237] on div "Save" at bounding box center [305, 233] width 11 height 7
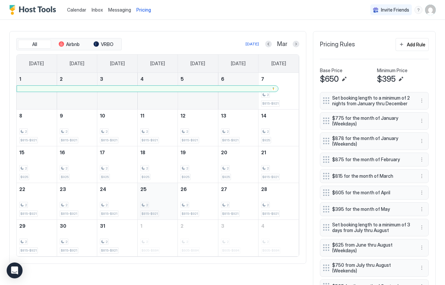
scroll to position [181, 0]
click at [423, 122] on button "More options" at bounding box center [421, 121] width 8 height 8
click at [423, 132] on div "Edit" at bounding box center [427, 130] width 15 height 5
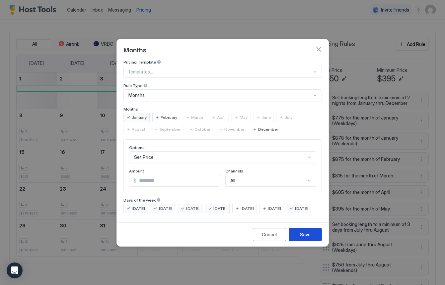
click at [306, 238] on div "Save" at bounding box center [305, 234] width 11 height 7
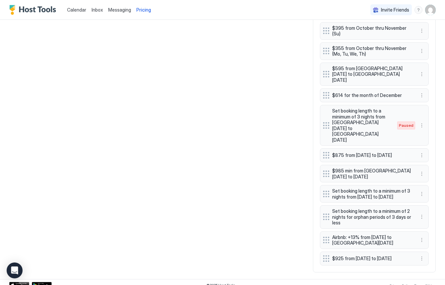
scroll to position [517, 0]
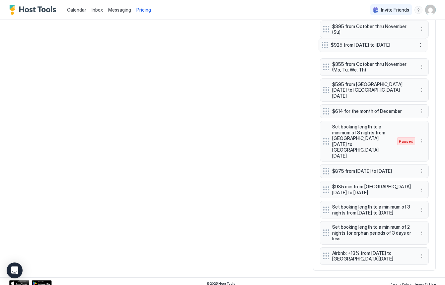
drag, startPoint x: 326, startPoint y: 254, endPoint x: 325, endPoint y: 48, distance: 205.9
click at [325, 48] on div "Set booking length to a minimum of 2 nights from January thru December $775 for…" at bounding box center [374, 10] width 109 height 508
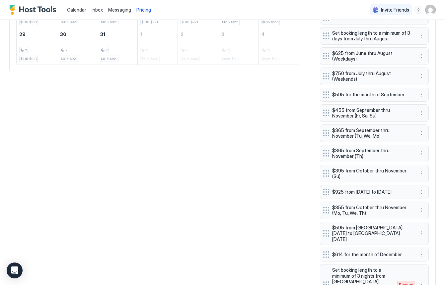
scroll to position [372, 0]
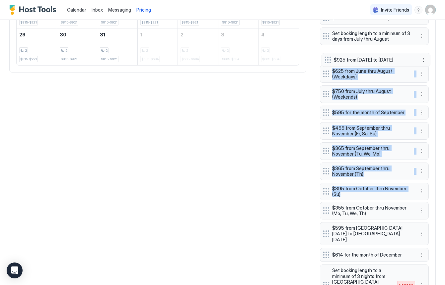
drag, startPoint x: 324, startPoint y: 193, endPoint x: 327, endPoint y: 65, distance: 128.6
click at [326, 61] on div "Set booking length to a minimum of 2 nights from January thru December $775 for…" at bounding box center [374, 155] width 109 height 508
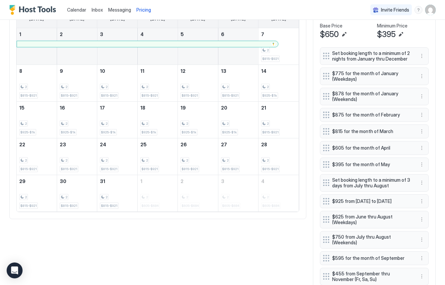
scroll to position [217, 0]
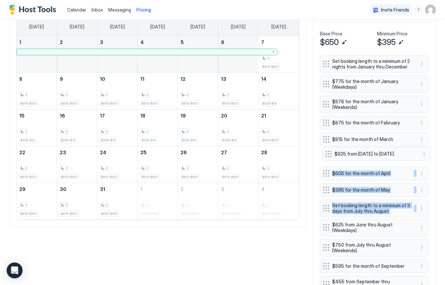
drag, startPoint x: 324, startPoint y: 211, endPoint x: 325, endPoint y: 155, distance: 56.4
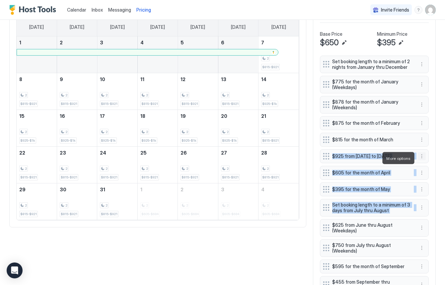
click at [419, 159] on button "More options" at bounding box center [421, 156] width 8 height 8
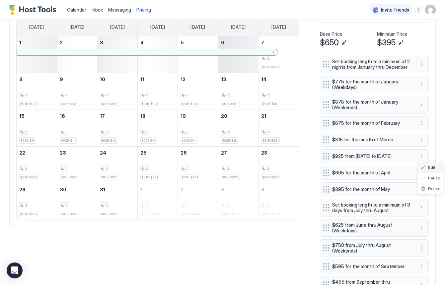
click at [421, 168] on div "Edit" at bounding box center [427, 167] width 15 height 5
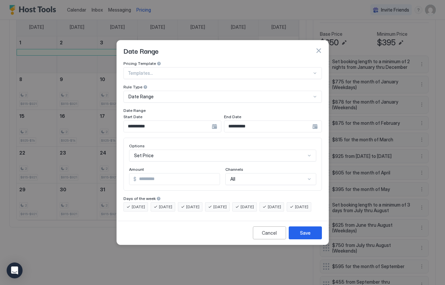
click at [161, 174] on input "***" at bounding box center [177, 179] width 83 height 11
type input "*"
type input "***"
click at [304, 237] on div "Save" at bounding box center [305, 233] width 11 height 7
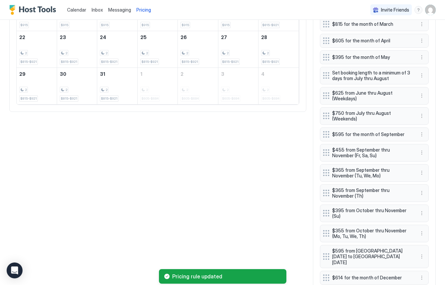
scroll to position [517, 0]
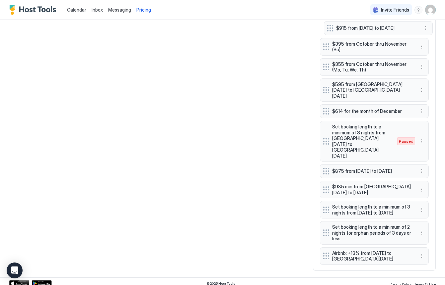
drag, startPoint x: 326, startPoint y: 250, endPoint x: 364, endPoint y: 60, distance: 194.1
click at [329, 29] on div "Set booking length to a minimum of 2 nights from January thru December $775 for…" at bounding box center [374, 10] width 109 height 508
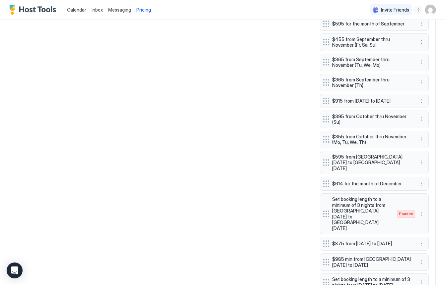
scroll to position [437, 0]
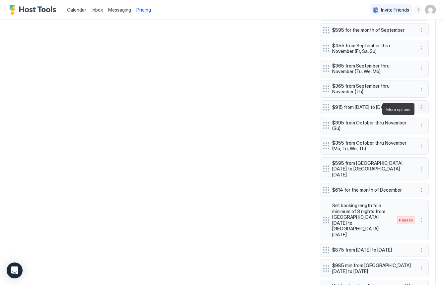
click at [421, 109] on button "More options" at bounding box center [421, 107] width 8 height 8
click at [430, 120] on span "Edit" at bounding box center [431, 118] width 7 height 5
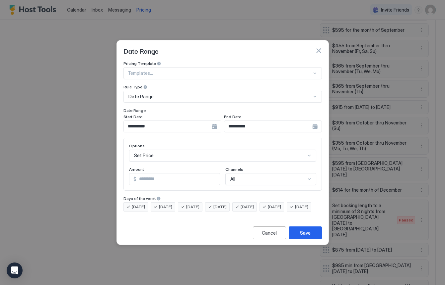
click at [309, 150] on div "Set Price" at bounding box center [222, 156] width 187 height 12
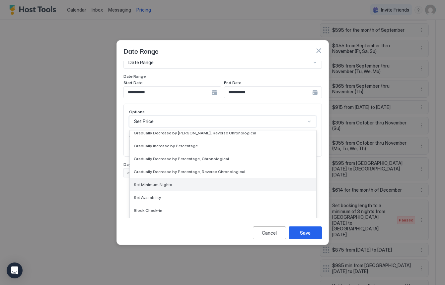
scroll to position [0, 0]
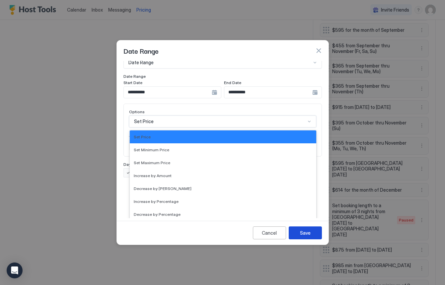
click at [306, 237] on div "Save" at bounding box center [305, 233] width 11 height 7
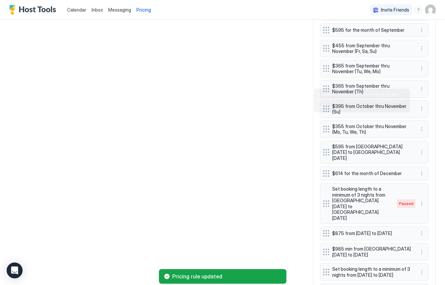
scroll to position [517, 0]
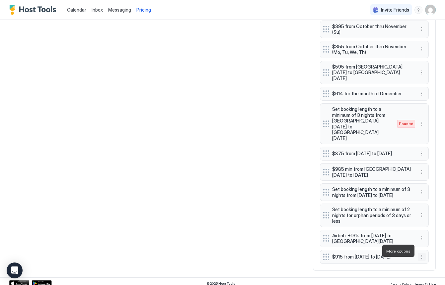
click at [418, 253] on button "More options" at bounding box center [421, 257] width 8 height 8
click at [326, 250] on div at bounding box center [222, 142] width 445 height 285
click at [421, 253] on button "More options" at bounding box center [421, 257] width 8 height 8
click at [423, 221] on div "Edit" at bounding box center [427, 219] width 15 height 5
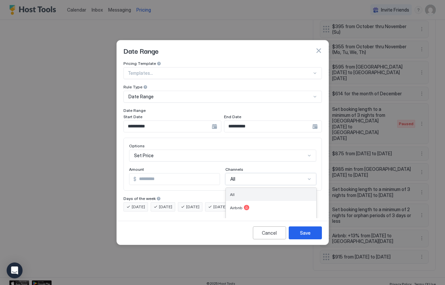
scroll to position [11, 0]
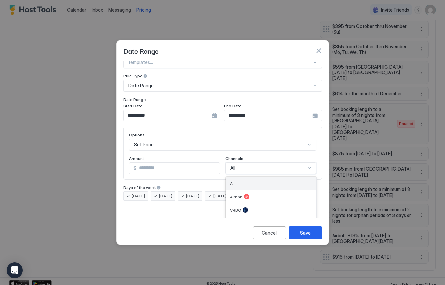
click at [271, 172] on div "All selected, 1 of 4. 4 results available. Use Up and Down to choose options, p…" at bounding box center [270, 168] width 91 height 12
click at [275, 221] on div "Direct" at bounding box center [271, 223] width 82 height 5
click at [308, 174] on div "option Direct, selected. All, 1 of 4. 4 results available. Use Up and Down to c…" at bounding box center [270, 168] width 91 height 12
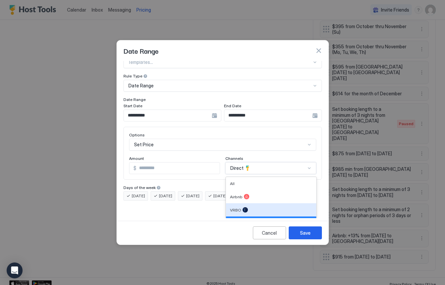
click at [282, 208] on div "VRBO" at bounding box center [271, 210] width 82 height 5
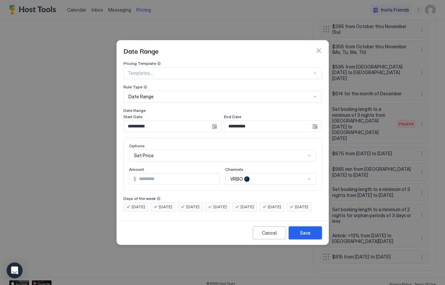
click at [311, 238] on button "Save" at bounding box center [304, 233] width 33 height 13
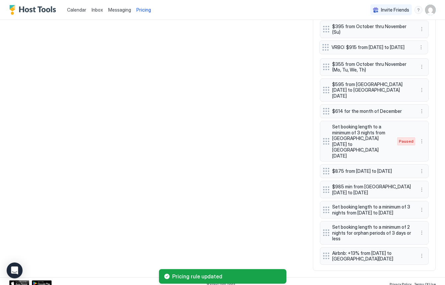
drag, startPoint x: 328, startPoint y: 251, endPoint x: 326, endPoint y: 48, distance: 202.9
click at [326, 48] on div "Set booking length to a minimum of 2 nights from January thru December $775 for…" at bounding box center [374, 10] width 109 height 508
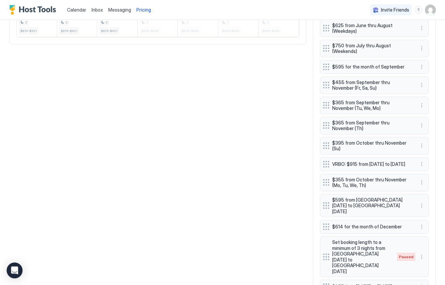
scroll to position [371, 0]
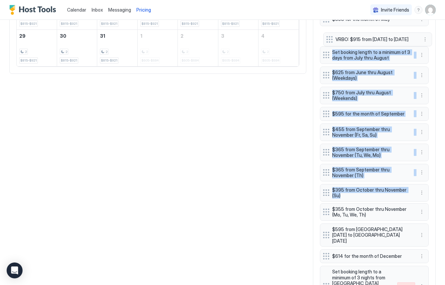
drag, startPoint x: 327, startPoint y: 194, endPoint x: 330, endPoint y: 40, distance: 153.5
click at [330, 40] on div "Set booking length to a minimum of 2 nights from January thru December $775 for…" at bounding box center [374, 156] width 109 height 508
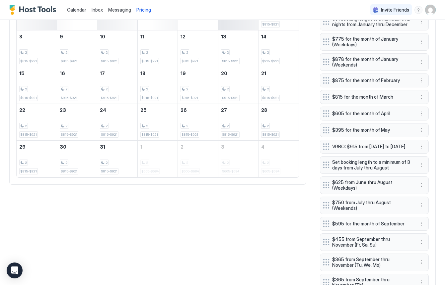
scroll to position [254, 0]
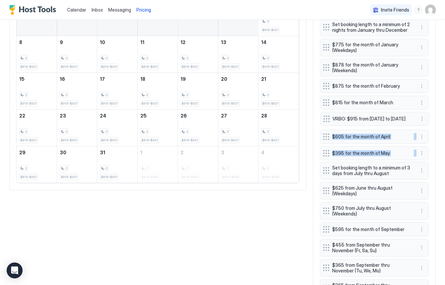
drag, startPoint x: 326, startPoint y: 154, endPoint x: 326, endPoint y: 123, distance: 30.8
click at [326, 123] on div "Set booking length to a minimum of 2 nights from January thru December $775 for…" at bounding box center [374, 273] width 109 height 508
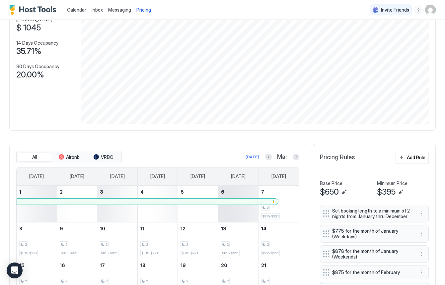
scroll to position [0, 0]
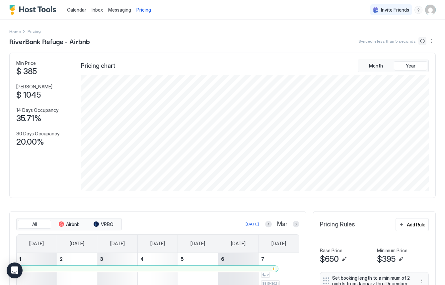
drag, startPoint x: 421, startPoint y: 42, endPoint x: 415, endPoint y: 43, distance: 6.4
click at [420, 42] on button "Sync prices" at bounding box center [422, 41] width 8 height 8
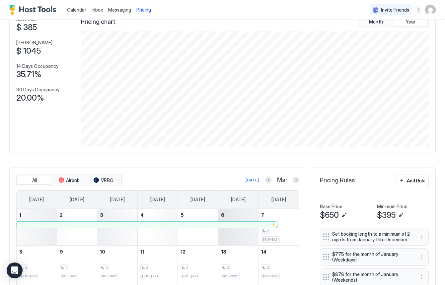
scroll to position [34, 0]
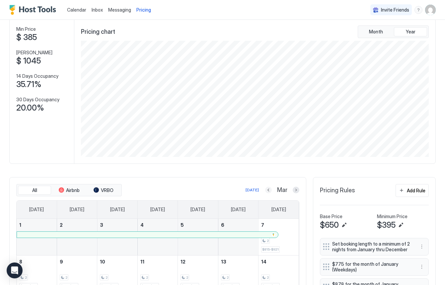
click at [268, 192] on button "Previous month" at bounding box center [268, 190] width 7 height 7
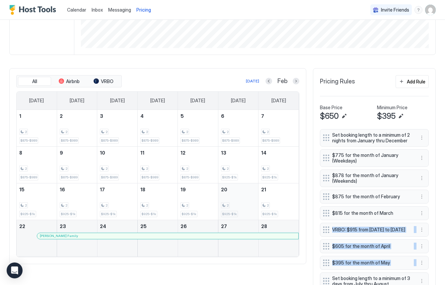
scroll to position [180, 0]
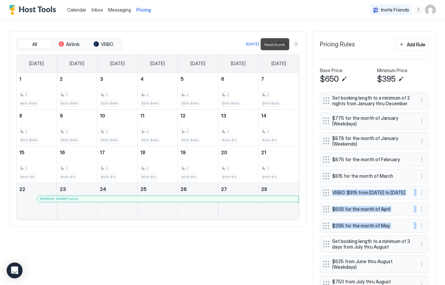
click at [295, 45] on button "Next month" at bounding box center [295, 44] width 7 height 7
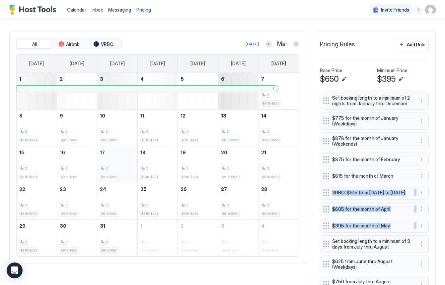
click at [115, 169] on div "2" at bounding box center [117, 168] width 34 height 6
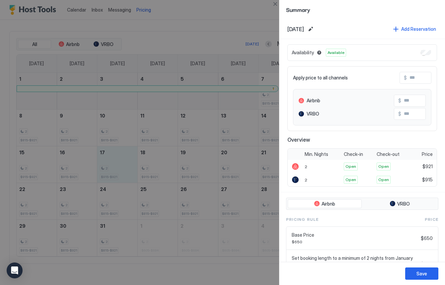
click at [414, 115] on input "Input Field" at bounding box center [427, 113] width 53 height 11
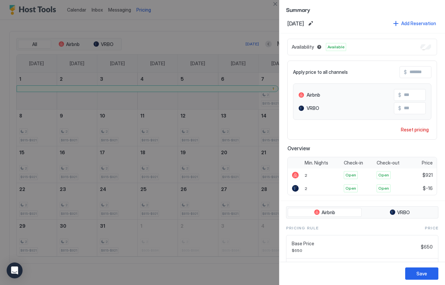
drag, startPoint x: 414, startPoint y: 115, endPoint x: 412, endPoint y: 111, distance: 4.2
click at [413, 113] on div "Airbnb $ VRBO $ ***" at bounding box center [362, 102] width 138 height 36
drag, startPoint x: 413, startPoint y: 109, endPoint x: 404, endPoint y: 109, distance: 9.0
click at [404, 109] on input "***" at bounding box center [427, 107] width 53 height 11
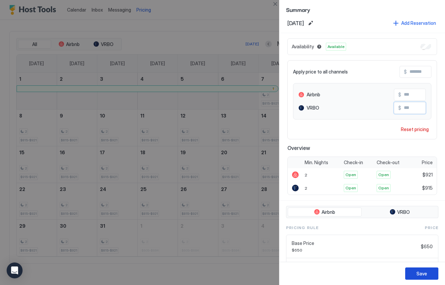
type input "***"
click at [420, 275] on div "Save" at bounding box center [421, 273] width 11 height 7
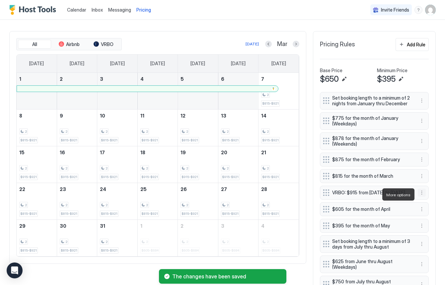
click at [421, 194] on button "More options" at bounding box center [421, 193] width 8 height 8
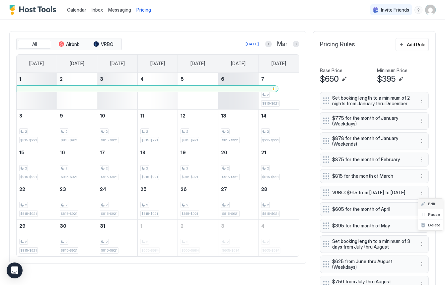
click at [428, 204] on span "Edit" at bounding box center [431, 204] width 7 height 5
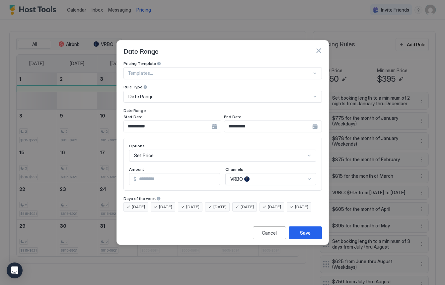
scroll to position [11, 0]
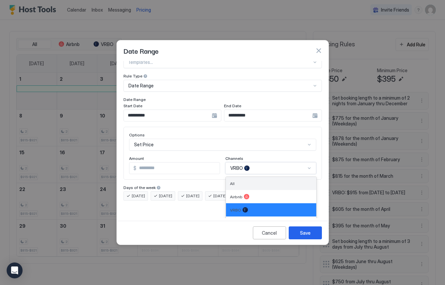
click at [310, 172] on div "All, 1 of 4. 4 results available. Use Up and Down to choose options, press Ente…" at bounding box center [270, 168] width 91 height 12
click at [278, 181] on div "All" at bounding box center [271, 183] width 82 height 5
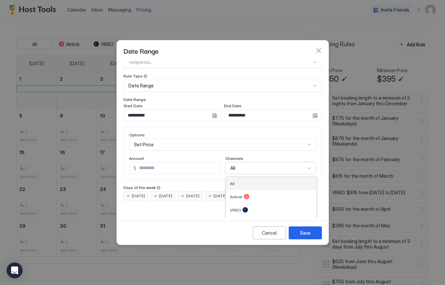
click at [309, 174] on div "option All, selected. All, 1 of 4. 4 results available. Use Up and Down to choo…" at bounding box center [270, 168] width 91 height 12
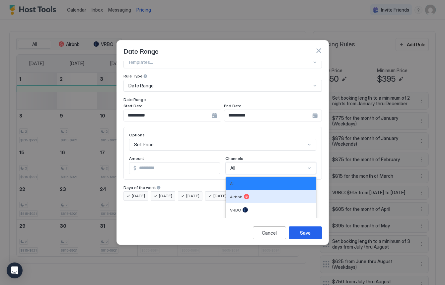
click at [273, 194] on div "Airbnb" at bounding box center [271, 196] width 82 height 5
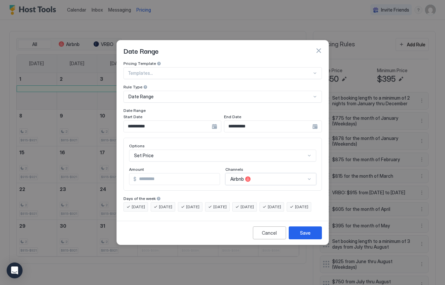
scroll to position [0, 0]
click at [320, 47] on button "button" at bounding box center [318, 50] width 7 height 7
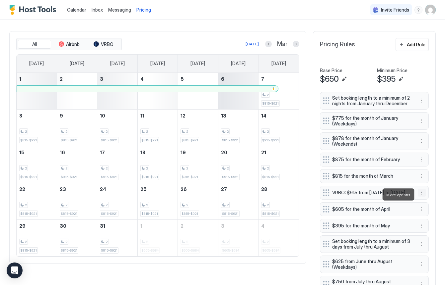
click at [418, 195] on button "More options" at bounding box center [421, 193] width 8 height 8
click at [431, 225] on span "Delete" at bounding box center [434, 225] width 12 height 5
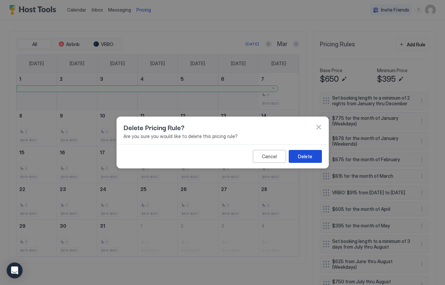
click at [311, 156] on div "Delete" at bounding box center [305, 156] width 14 height 7
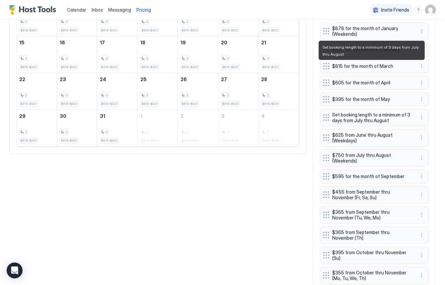
scroll to position [339, 0]
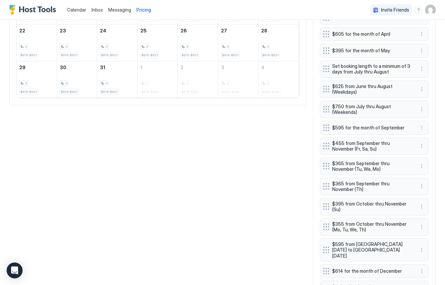
click at [326, 168] on div "Set booking length to a minimum of 2 nights from January thru December $775 for…" at bounding box center [374, 179] width 109 height 492
click at [328, 165] on div "Set booking length to a minimum of 2 nights from January thru December $775 for…" at bounding box center [374, 179] width 109 height 492
click at [419, 166] on button "More options" at bounding box center [421, 166] width 8 height 8
click at [424, 175] on div "Edit" at bounding box center [427, 175] width 15 height 5
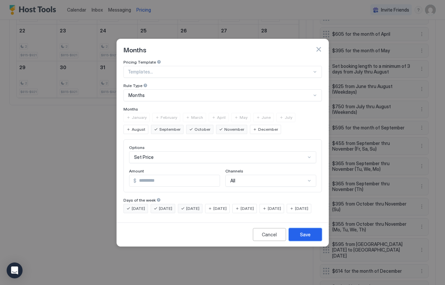
drag, startPoint x: 304, startPoint y: 240, endPoint x: 323, endPoint y: 230, distance: 21.8
click at [304, 238] on div "Save" at bounding box center [305, 234] width 11 height 7
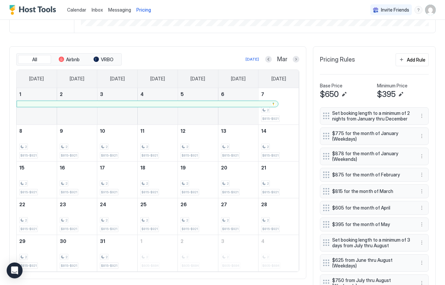
scroll to position [140, 0]
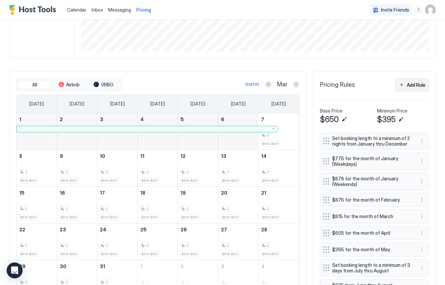
click at [411, 85] on div "Add Rule" at bounding box center [415, 85] width 19 height 7
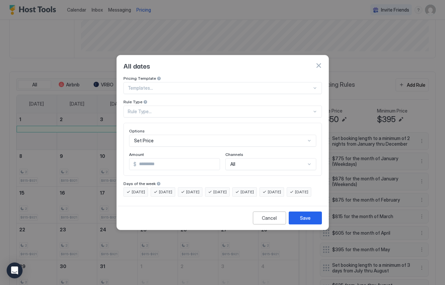
drag, startPoint x: 319, startPoint y: 61, endPoint x: 332, endPoint y: 96, distance: 38.3
click at [319, 62] on button "button" at bounding box center [318, 65] width 7 height 7
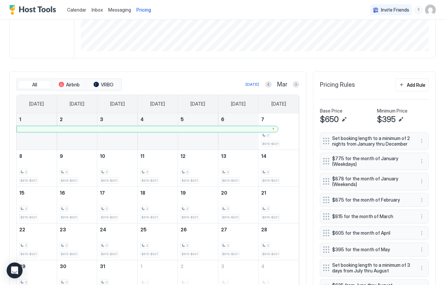
click at [359, 156] on span "$775 for the month of January (Weekdays)" at bounding box center [371, 162] width 79 height 12
click at [359, 159] on span "$775 for the month of January (Weekdays)" at bounding box center [371, 162] width 79 height 12
click at [422, 160] on button "More options" at bounding box center [421, 161] width 8 height 8
click at [428, 169] on span "Edit" at bounding box center [431, 170] width 7 height 5
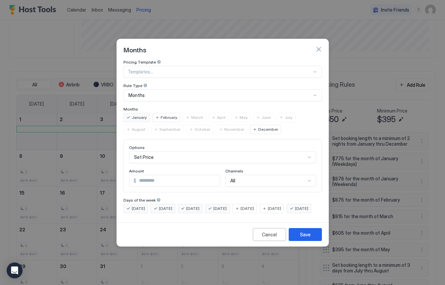
click at [318, 46] on button "button" at bounding box center [318, 49] width 7 height 7
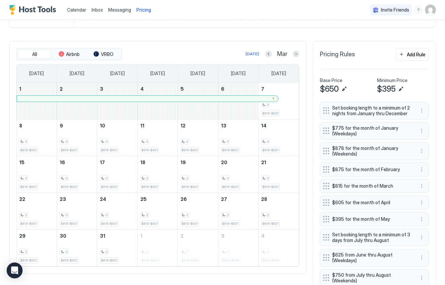
scroll to position [171, 0]
click at [409, 51] on div "Add Rule" at bounding box center [415, 54] width 19 height 7
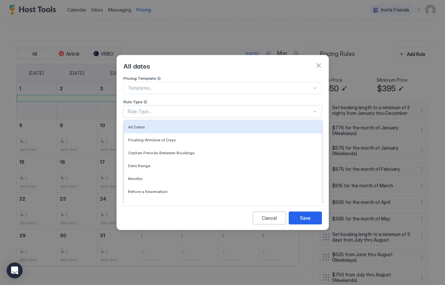
click at [167, 109] on div "Rule Type..." at bounding box center [220, 112] width 184 height 6
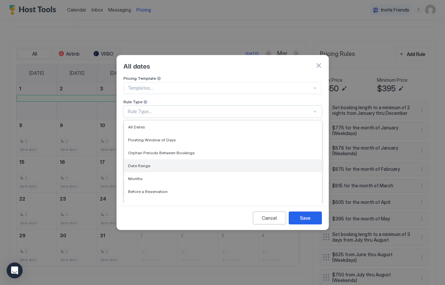
click at [140, 163] on span "Date Range" at bounding box center [139, 165] width 22 height 5
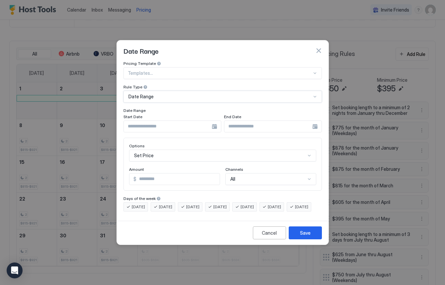
click at [163, 121] on input "Input Field" at bounding box center [168, 126] width 88 height 11
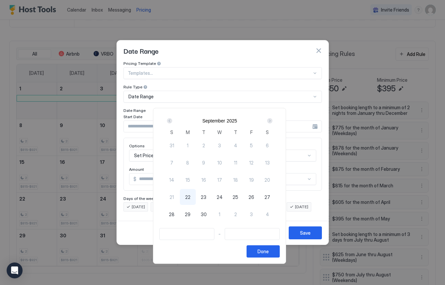
click at [272, 120] on div "Next" at bounding box center [269, 120] width 5 height 5
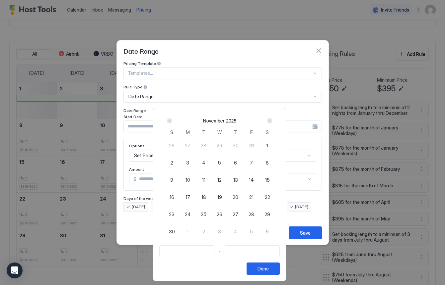
click at [272, 120] on div "Next" at bounding box center [269, 120] width 5 height 5
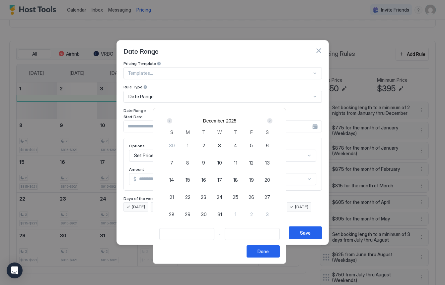
click at [272, 120] on div "Next" at bounding box center [269, 120] width 5 height 5
click at [269, 164] on span "14" at bounding box center [267, 162] width 5 height 7
type input "**********"
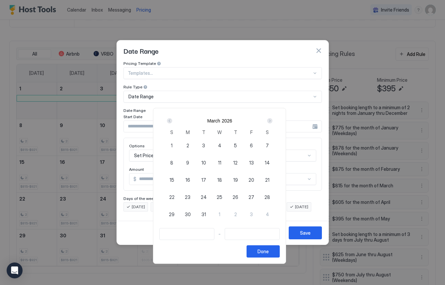
type input "**********"
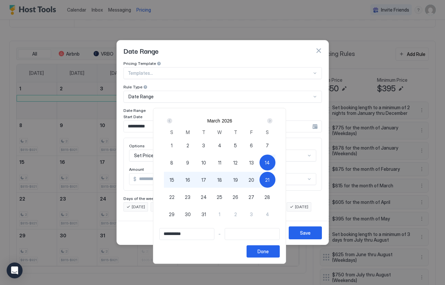
click at [268, 181] on span "21" at bounding box center [267, 180] width 4 height 7
type input "**********"
click at [269, 253] on div "Done" at bounding box center [262, 251] width 11 height 7
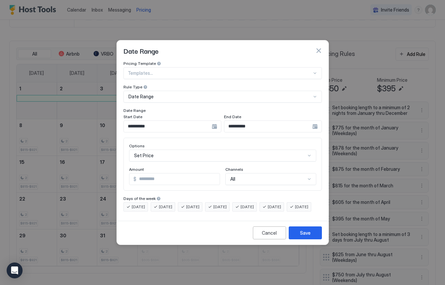
scroll to position [34, 0]
click at [309, 150] on div "Set Price" at bounding box center [222, 156] width 187 height 12
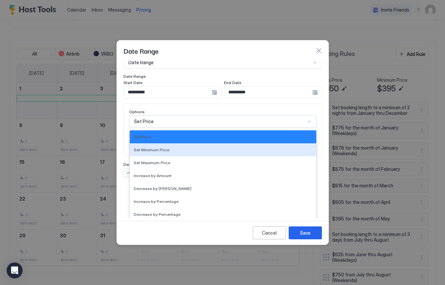
click at [158, 148] on span "Set Minimum Price" at bounding box center [151, 150] width 35 height 5
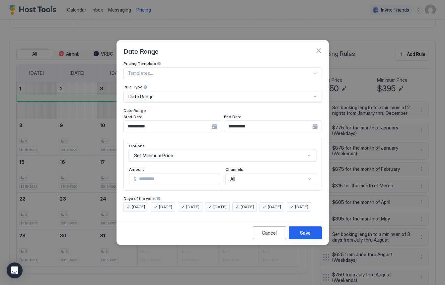
scroll to position [0, 0]
click at [157, 174] on input "*" at bounding box center [177, 179] width 83 height 11
click at [152, 176] on input "*" at bounding box center [177, 179] width 83 height 11
type input "*"
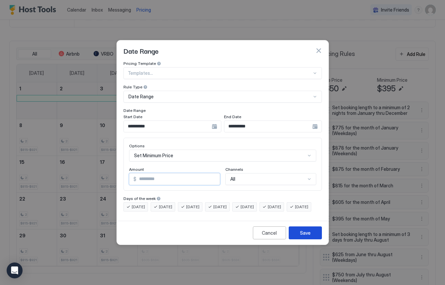
type input "***"
click at [307, 237] on div "Save" at bounding box center [305, 233] width 11 height 7
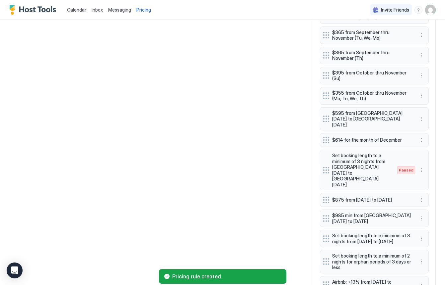
scroll to position [517, 0]
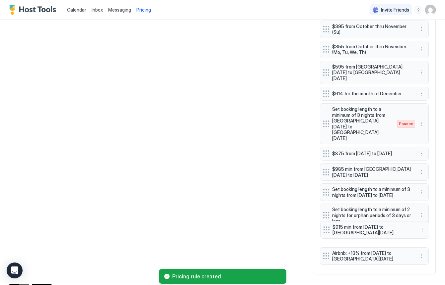
drag, startPoint x: 324, startPoint y: 253, endPoint x: 324, endPoint y: 232, distance: 20.9
click at [325, 232] on div "Set booking length to a minimum of 2 nights from January thru December $775 for…" at bounding box center [374, 12] width 109 height 512
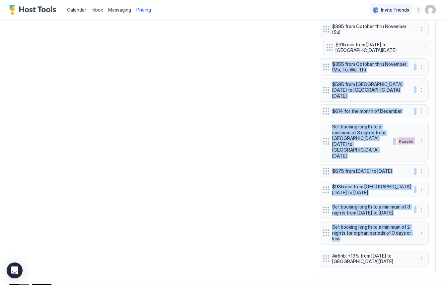
drag, startPoint x: 326, startPoint y: 229, endPoint x: 329, endPoint y: 63, distance: 165.4
click at [329, 45] on div "Set booking length to a minimum of 2 nights from January thru December $775 for…" at bounding box center [374, 12] width 109 height 512
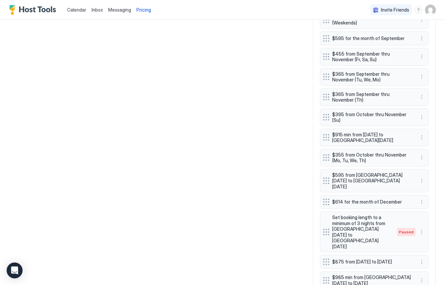
scroll to position [427, 0]
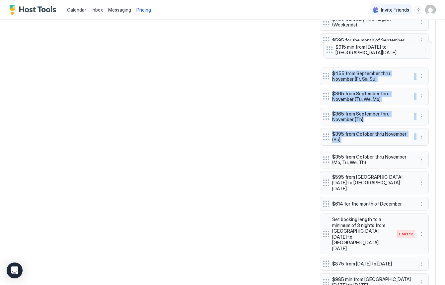
drag, startPoint x: 327, startPoint y: 142, endPoint x: 330, endPoint y: 56, distance: 85.9
click at [330, 50] on div "Set booking length to a minimum of 2 nights from January thru December $775 for…" at bounding box center [374, 102] width 109 height 512
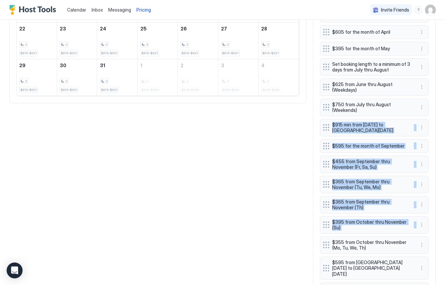
scroll to position [340, 0]
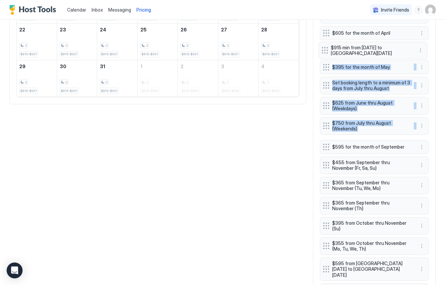
drag, startPoint x: 328, startPoint y: 129, endPoint x: 393, endPoint y: 88, distance: 77.2
click at [326, 51] on div "Set booking length to a minimum of 2 nights from January thru December $775 for…" at bounding box center [374, 188] width 109 height 512
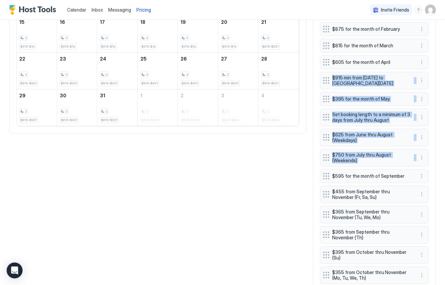
scroll to position [253, 0]
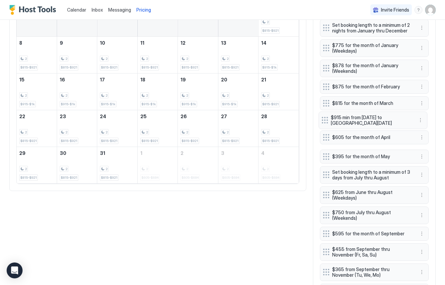
drag, startPoint x: 326, startPoint y: 127, endPoint x: 324, endPoint y: 119, distance: 8.3
click at [324, 119] on div "Set booking length to a minimum of 2 nights from January thru December $775 for…" at bounding box center [374, 275] width 109 height 512
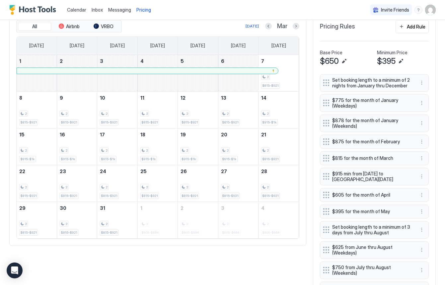
scroll to position [178, 0]
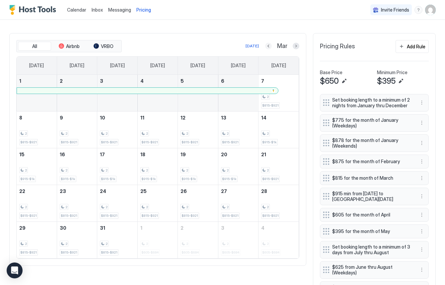
click at [268, 47] on button "Previous month" at bounding box center [268, 46] width 7 height 7
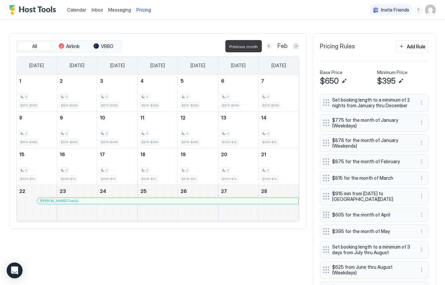
click at [268, 48] on button "Previous month" at bounding box center [268, 46] width 7 height 7
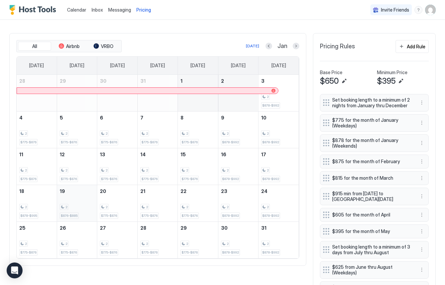
click at [82, 193] on div "2 $876-$885" at bounding box center [77, 203] width 34 height 31
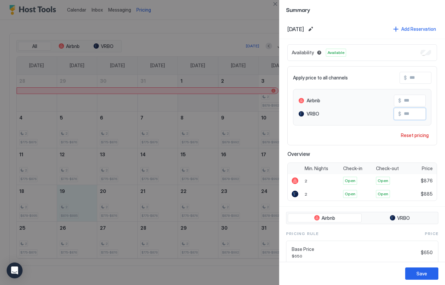
drag, startPoint x: 417, startPoint y: 112, endPoint x: 401, endPoint y: 116, distance: 16.6
click at [401, 116] on input "***" at bounding box center [427, 113] width 53 height 11
type input "***"
click at [424, 274] on div "Save" at bounding box center [421, 273] width 11 height 7
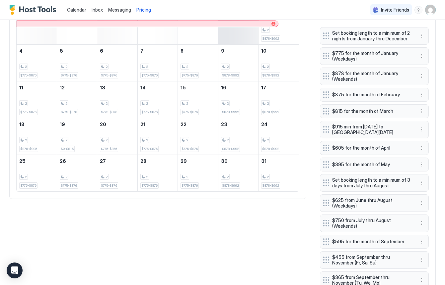
scroll to position [207, 0]
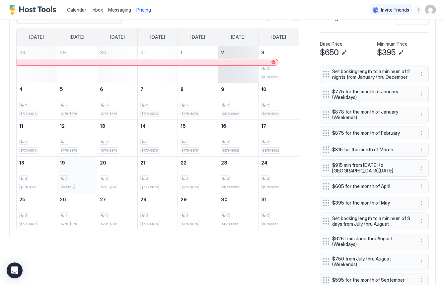
click at [82, 175] on div "2 $0-$815" at bounding box center [77, 174] width 34 height 31
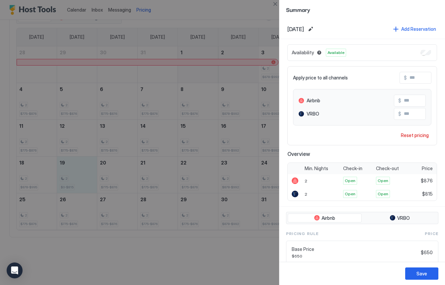
click at [241, 8] on div at bounding box center [222, 142] width 445 height 285
click at [424, 275] on div "Save" at bounding box center [421, 273] width 11 height 7
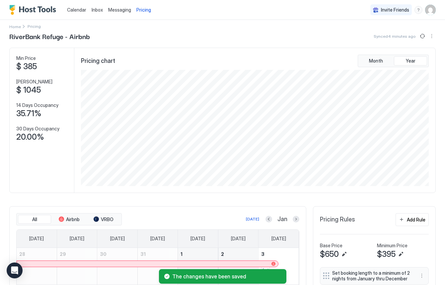
scroll to position [0, 0]
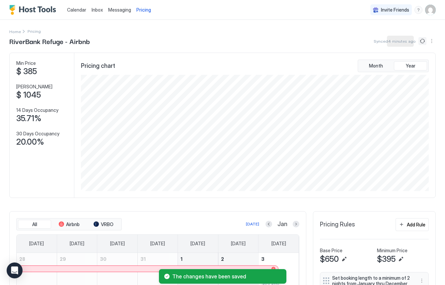
click at [421, 41] on button "Sync prices" at bounding box center [422, 41] width 8 height 8
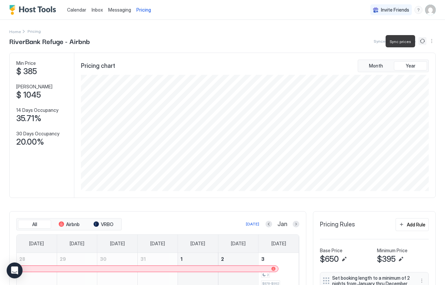
click at [424, 43] on button "Sync prices" at bounding box center [422, 41] width 8 height 8
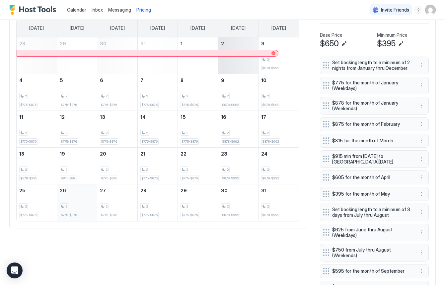
scroll to position [227, 0]
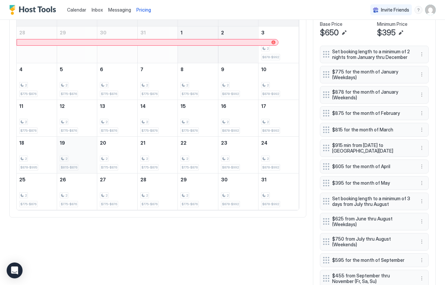
click at [84, 148] on div "2 $815-$876" at bounding box center [77, 155] width 34 height 31
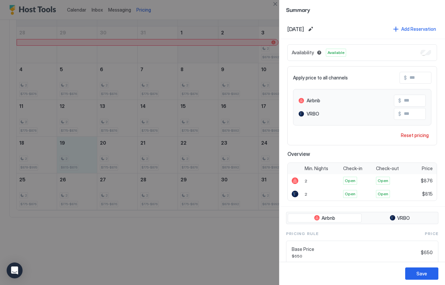
click at [45, 152] on div at bounding box center [222, 142] width 445 height 285
drag, startPoint x: 427, startPoint y: 274, endPoint x: 424, endPoint y: 275, distance: 3.7
click at [427, 274] on button "Save" at bounding box center [421, 274] width 33 height 12
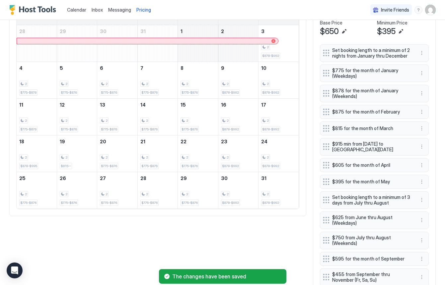
scroll to position [226, 0]
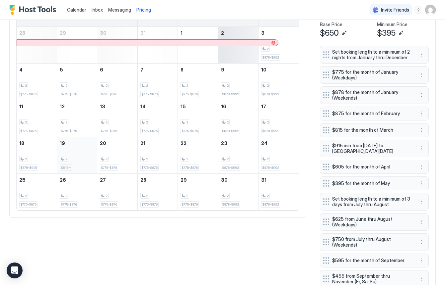
click at [87, 151] on div "2 $815--" at bounding box center [77, 155] width 34 height 31
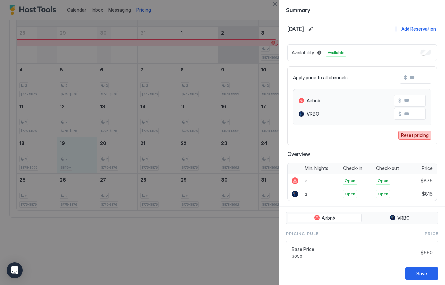
click at [422, 133] on div "Reset pricing" at bounding box center [414, 135] width 28 height 7
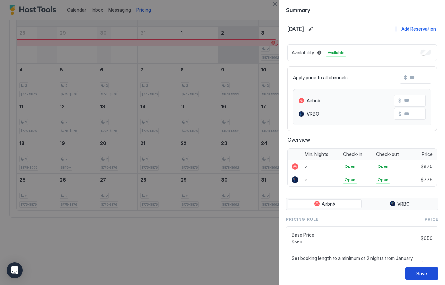
click at [423, 268] on div "Save" at bounding box center [361, 273] width 165 height 23
click at [426, 277] on button "Save" at bounding box center [421, 274] width 33 height 12
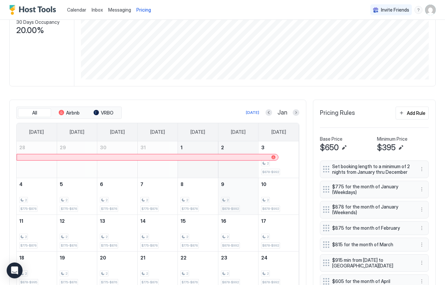
scroll to position [110, 0]
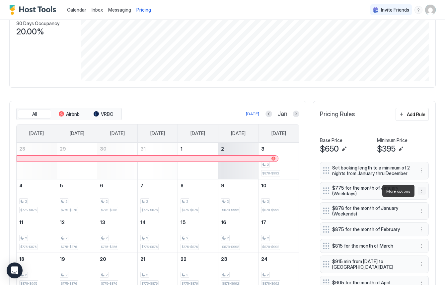
click at [422, 191] on button "More options" at bounding box center [421, 191] width 8 height 8
click at [424, 199] on div "Edit" at bounding box center [427, 200] width 15 height 5
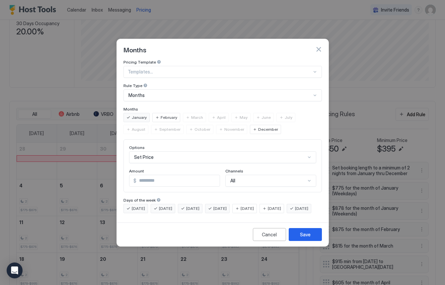
click at [177, 175] on input "***" at bounding box center [177, 180] width 83 height 11
type input "***"
click at [304, 238] on div "Save" at bounding box center [305, 234] width 11 height 7
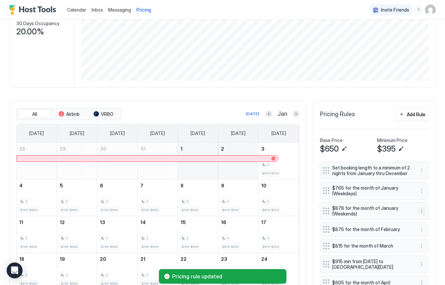
click at [423, 214] on button "More options" at bounding box center [421, 211] width 8 height 8
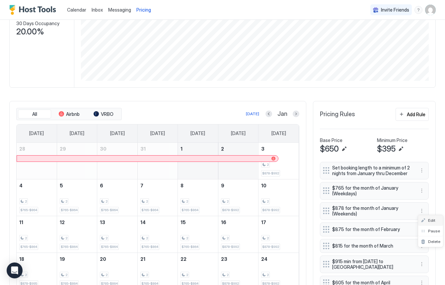
click at [426, 221] on div "Edit" at bounding box center [427, 220] width 15 height 5
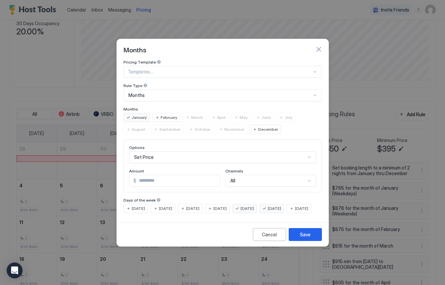
click at [191, 178] on input "***" at bounding box center [177, 180] width 83 height 11
type input "***"
click at [305, 238] on div "Save" at bounding box center [305, 234] width 11 height 7
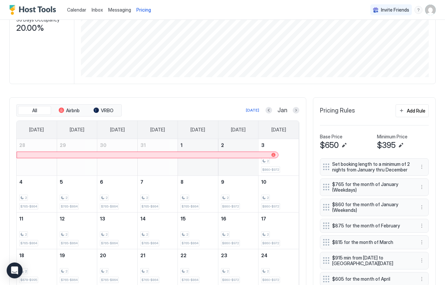
scroll to position [113, 0]
click at [421, 209] on button "More options" at bounding box center [421, 208] width 8 height 8
click at [425, 218] on div "Edit" at bounding box center [427, 217] width 15 height 5
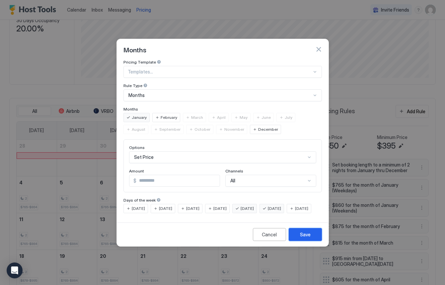
click at [306, 238] on div "Save" at bounding box center [305, 234] width 11 height 7
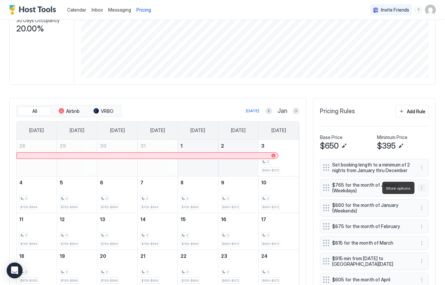
click at [420, 188] on button "More options" at bounding box center [421, 188] width 8 height 8
click at [426, 196] on div "Edit" at bounding box center [427, 197] width 15 height 5
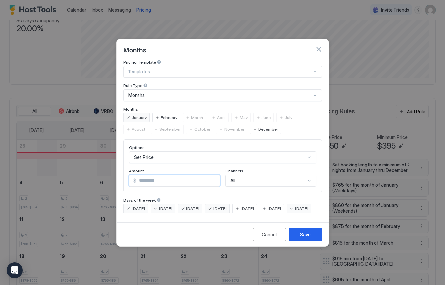
click at [167, 175] on input "***" at bounding box center [177, 180] width 83 height 11
type input "***"
click at [310, 241] on button "Save" at bounding box center [304, 234] width 33 height 13
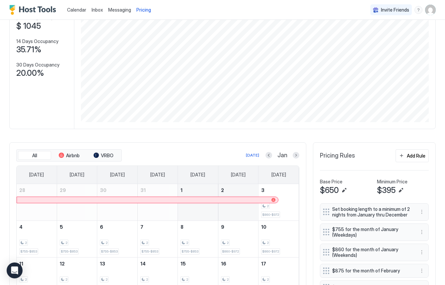
scroll to position [70, 0]
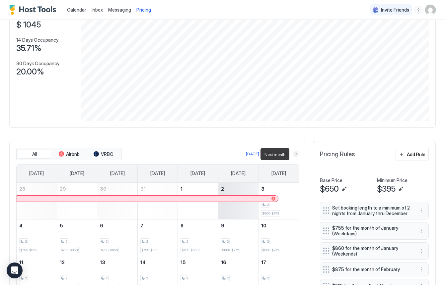
drag, startPoint x: 297, startPoint y: 155, endPoint x: 267, endPoint y: 162, distance: 30.5
click at [297, 155] on button "Next month" at bounding box center [295, 154] width 7 height 7
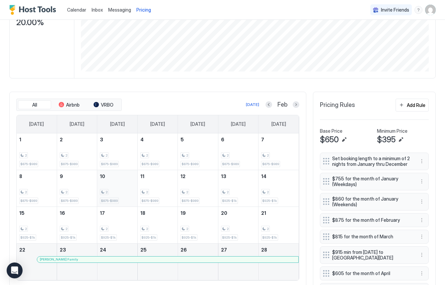
scroll to position [121, 0]
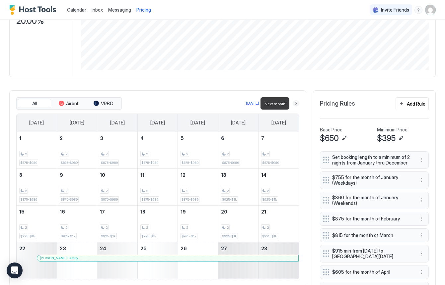
click at [298, 105] on button "Next month" at bounding box center [295, 103] width 7 height 7
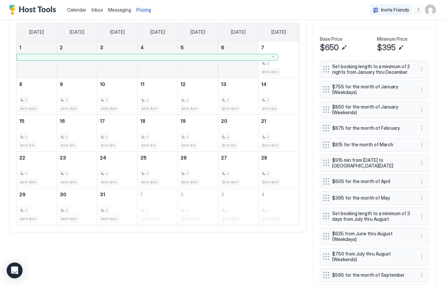
scroll to position [214, 0]
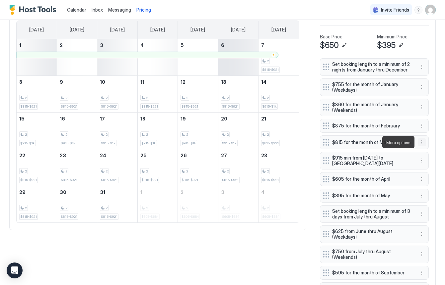
click at [422, 144] on button "More options" at bounding box center [421, 143] width 8 height 8
click at [405, 184] on div at bounding box center [222, 142] width 445 height 285
click at [422, 160] on button "More options" at bounding box center [421, 161] width 8 height 8
click at [422, 143] on div at bounding box center [222, 142] width 445 height 285
click at [422, 143] on button "More options" at bounding box center [421, 143] width 8 height 8
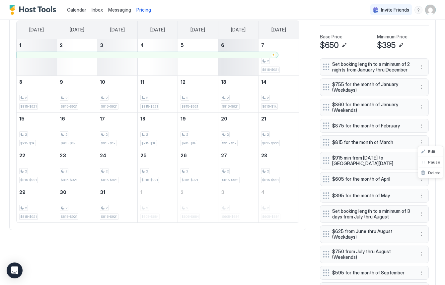
drag, startPoint x: 433, startPoint y: 141, endPoint x: 434, endPoint y: 146, distance: 5.6
click at [433, 141] on div at bounding box center [222, 142] width 445 height 285
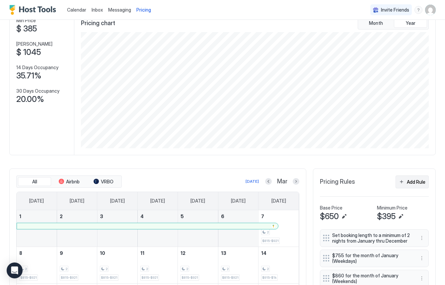
scroll to position [42, 0]
click at [414, 184] on div "Add Rule" at bounding box center [415, 182] width 19 height 7
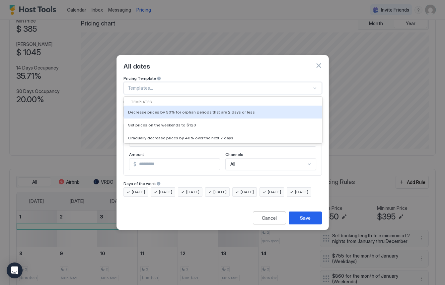
click at [171, 85] on div at bounding box center [220, 88] width 184 height 6
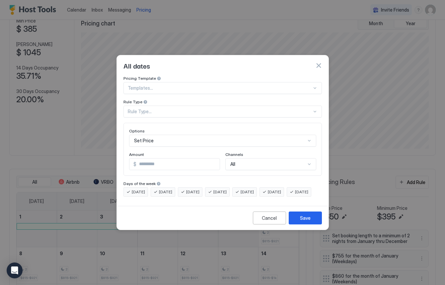
drag, startPoint x: 70, startPoint y: 116, endPoint x: 103, endPoint y: 116, distance: 32.5
click at [73, 116] on div at bounding box center [222, 142] width 445 height 285
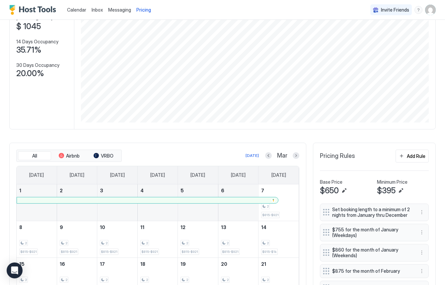
scroll to position [84, 0]
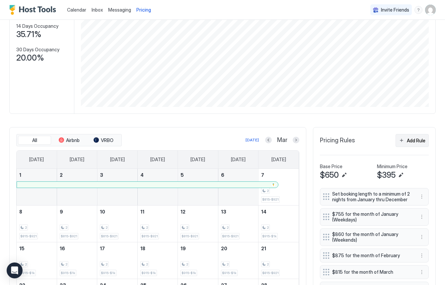
click at [415, 141] on div "Add Rule" at bounding box center [415, 140] width 19 height 7
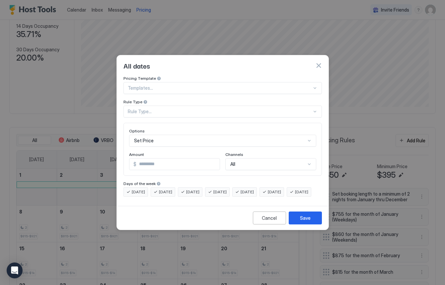
click at [149, 109] on div "Rule Type..." at bounding box center [220, 112] width 184 height 6
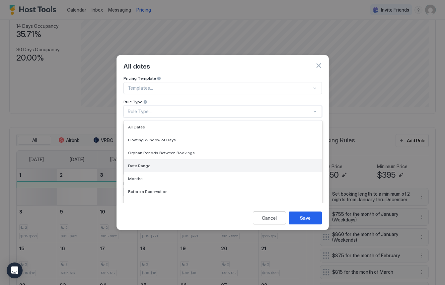
click at [148, 163] on span "Date Range" at bounding box center [139, 165] width 22 height 5
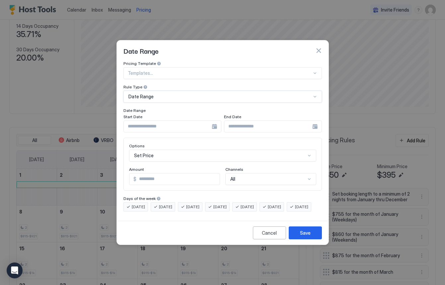
click at [180, 121] on input "Input Field" at bounding box center [168, 126] width 88 height 11
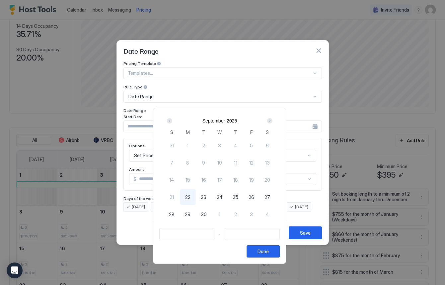
click at [272, 121] on div "Next" at bounding box center [269, 120] width 5 height 5
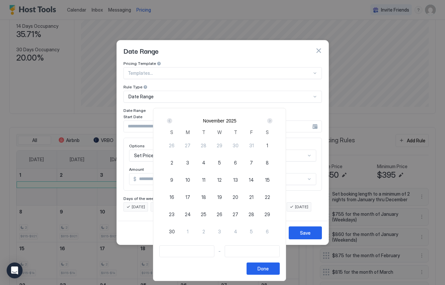
click at [272, 121] on div "Next" at bounding box center [269, 120] width 5 height 5
click at [271, 121] on div "Next" at bounding box center [269, 120] width 5 height 5
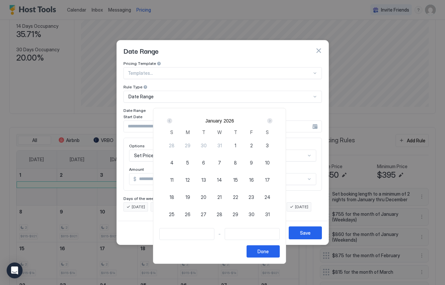
click at [271, 121] on div "Next" at bounding box center [269, 120] width 5 height 5
click at [171, 120] on div "Prev" at bounding box center [169, 120] width 5 height 5
click at [176, 146] on div "1" at bounding box center [172, 146] width 16 height 16
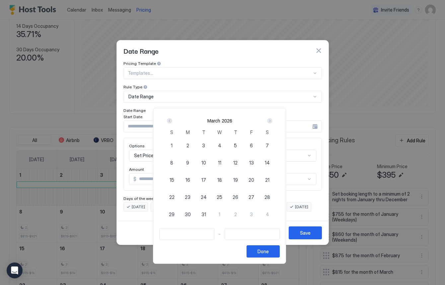
type input "**********"
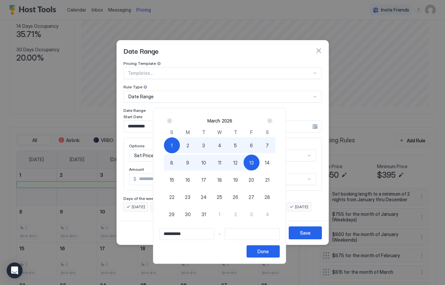
type input "**********"
click at [272, 166] on div "14" at bounding box center [267, 163] width 16 height 16
type input "**********"
click at [269, 254] on div "Done" at bounding box center [262, 251] width 11 height 7
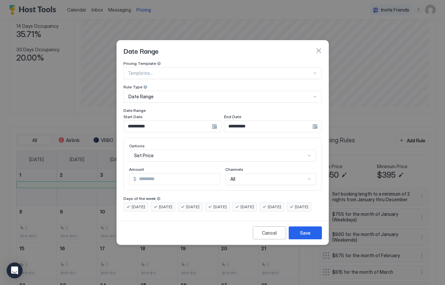
scroll to position [34, 0]
click at [308, 150] on div "Set Price" at bounding box center [222, 156] width 187 height 12
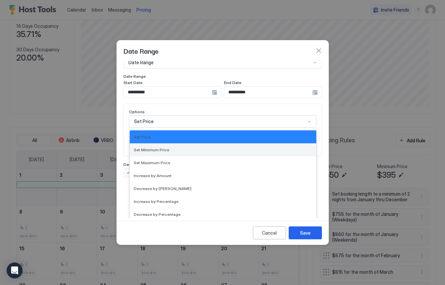
click at [160, 148] on span "Set Minimum Price" at bounding box center [151, 150] width 35 height 5
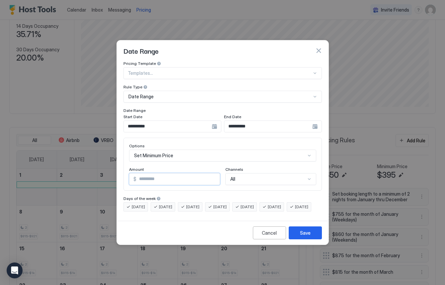
click at [164, 174] on input "*" at bounding box center [177, 179] width 83 height 11
click at [165, 174] on input "*" at bounding box center [177, 179] width 83 height 11
click at [164, 174] on input "*" at bounding box center [177, 179] width 83 height 11
type input "***"
click at [312, 240] on button "Save" at bounding box center [304, 233] width 33 height 13
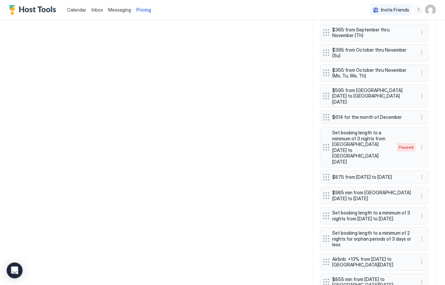
scroll to position [537, 0]
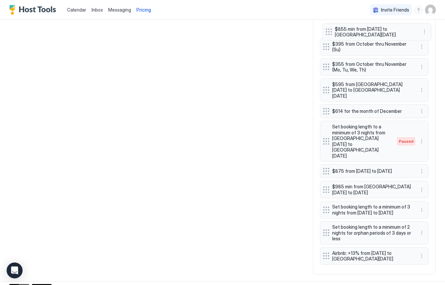
drag, startPoint x: 324, startPoint y: 251, endPoint x: 326, endPoint y: 32, distance: 219.4
click at [327, 32] on div "Set booking length to a minimum of 2 nights from January thru December $755 for…" at bounding box center [374, 1] width 109 height 532
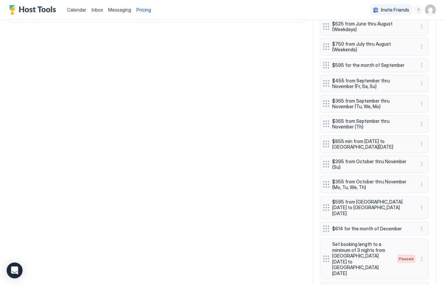
scroll to position [422, 0]
click at [327, 145] on div "$855 min from [DATE] to [GEOGRAPHIC_DATA][DATE]" at bounding box center [369, 145] width 92 height 12
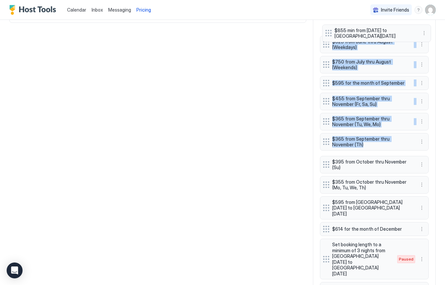
drag, startPoint x: 327, startPoint y: 144, endPoint x: 346, endPoint y: 65, distance: 81.0
click at [328, 32] on div "Set booking length to a minimum of 2 nights from January thru December $755 for…" at bounding box center [374, 117] width 109 height 532
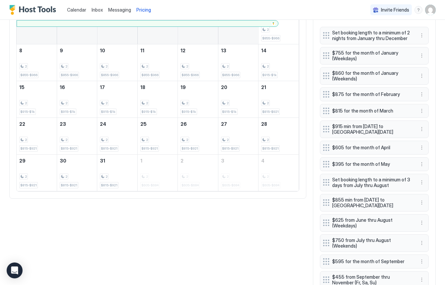
scroll to position [243, 0]
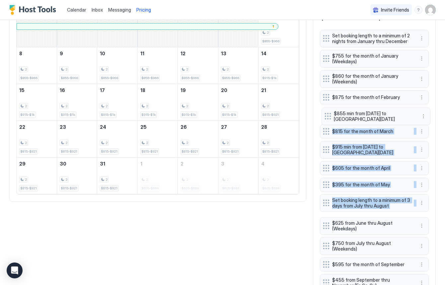
drag, startPoint x: 325, startPoint y: 207, endPoint x: 326, endPoint y: 118, distance: 89.2
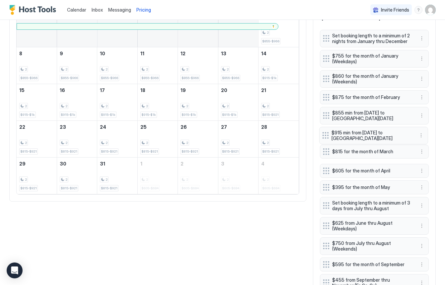
drag, startPoint x: 325, startPoint y: 152, endPoint x: 325, endPoint y: 136, distance: 16.6
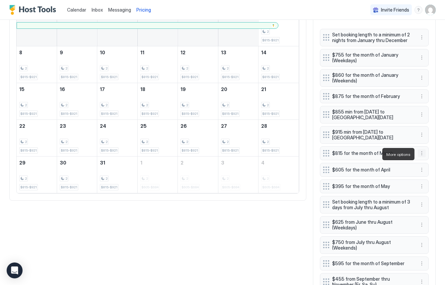
scroll to position [246, 0]
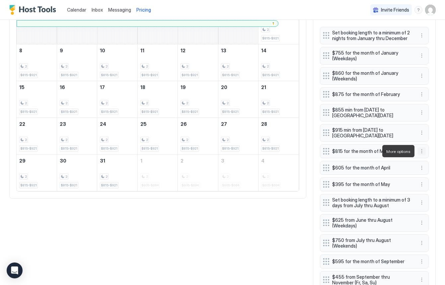
click at [422, 152] on button "More options" at bounding box center [421, 152] width 8 height 8
click at [425, 160] on div "Edit" at bounding box center [427, 160] width 15 height 5
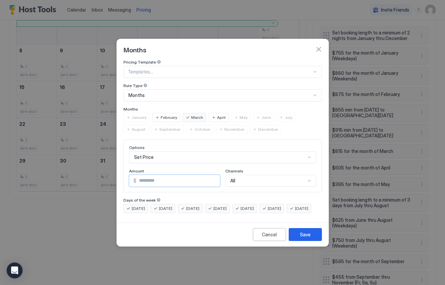
drag, startPoint x: 170, startPoint y: 176, endPoint x: 137, endPoint y: 177, distance: 33.5
click at [137, 177] on input "***" at bounding box center [177, 180] width 83 height 11
type input "***"
click at [305, 238] on div "Save" at bounding box center [305, 234] width 11 height 7
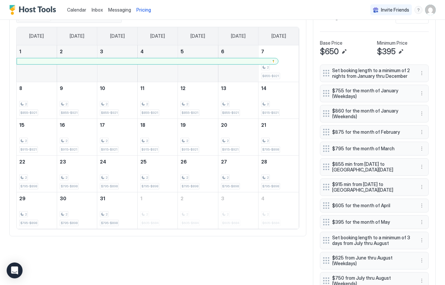
scroll to position [208, 0]
click at [421, 95] on button "More options" at bounding box center [421, 94] width 8 height 8
click at [425, 102] on div "Edit" at bounding box center [427, 103] width 15 height 5
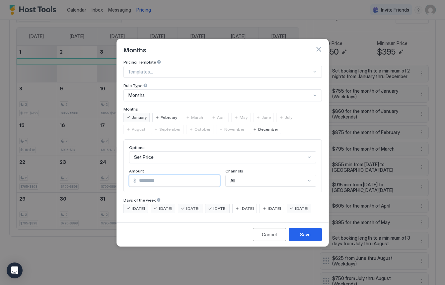
drag, startPoint x: 156, startPoint y: 173, endPoint x: 141, endPoint y: 176, distance: 15.5
click at [141, 176] on input "***" at bounding box center [177, 180] width 83 height 11
type input "***"
click at [300, 238] on div "Save" at bounding box center [305, 234] width 11 height 7
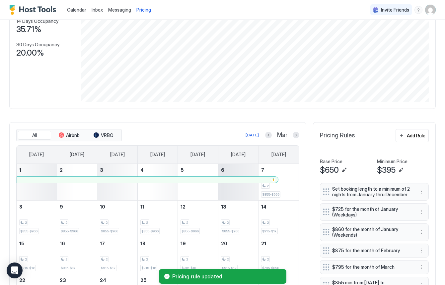
scroll to position [83, 0]
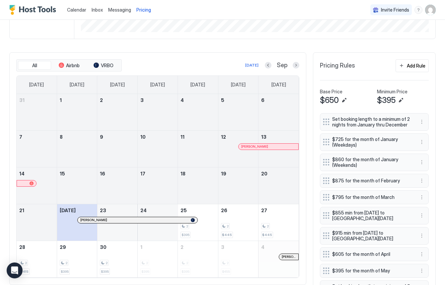
scroll to position [160, 0]
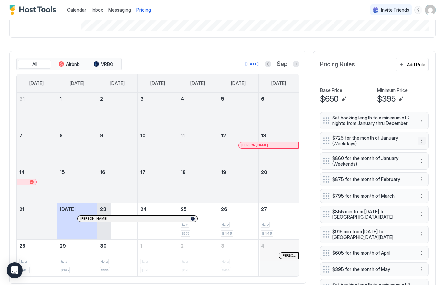
click at [421, 142] on button "More options" at bounding box center [421, 141] width 8 height 8
click at [425, 149] on div "Edit" at bounding box center [427, 150] width 15 height 5
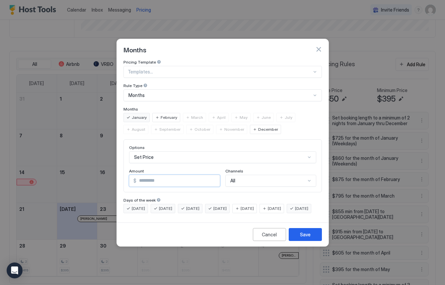
drag, startPoint x: 148, startPoint y: 176, endPoint x: 140, endPoint y: 176, distance: 8.0
click at [141, 176] on input "***" at bounding box center [177, 180] width 83 height 11
type input "****"
click at [307, 241] on button "Save" at bounding box center [304, 234] width 33 height 13
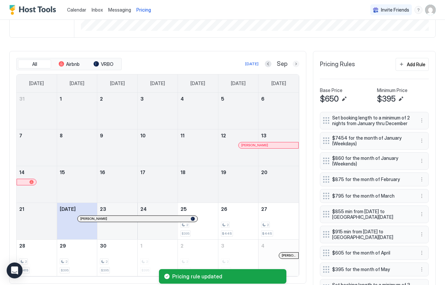
click at [298, 65] on button "Next month" at bounding box center [295, 64] width 7 height 7
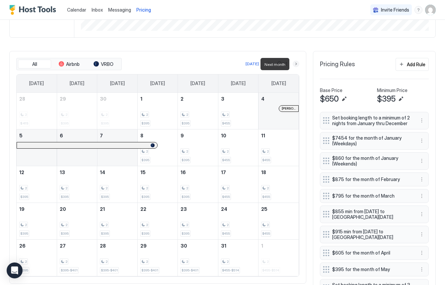
click at [297, 65] on button "Next month" at bounding box center [295, 64] width 7 height 7
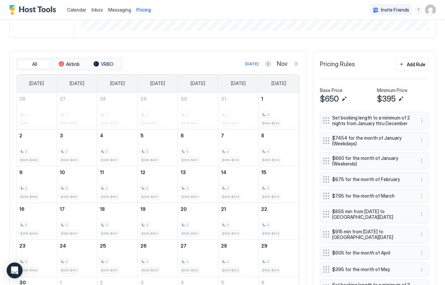
click at [296, 64] on button "Next month" at bounding box center [295, 64] width 7 height 7
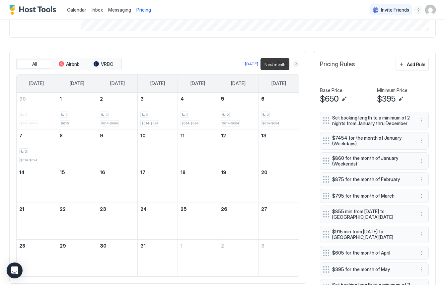
click at [296, 64] on button "Next month" at bounding box center [295, 64] width 7 height 7
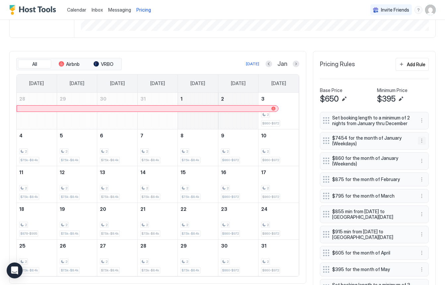
click at [421, 143] on button "More options" at bounding box center [421, 141] width 8 height 8
click at [427, 149] on div "Edit" at bounding box center [427, 150] width 15 height 5
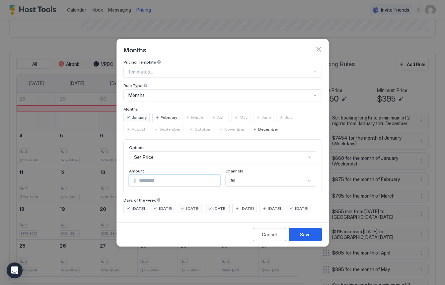
click at [160, 175] on input "****" at bounding box center [177, 180] width 83 height 11
type input "***"
click at [307, 238] on div "Save" at bounding box center [305, 234] width 11 height 7
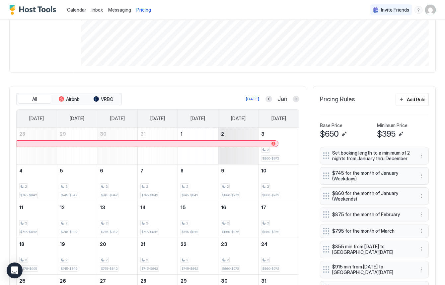
scroll to position [0, 0]
